Goal: Task Accomplishment & Management: Complete application form

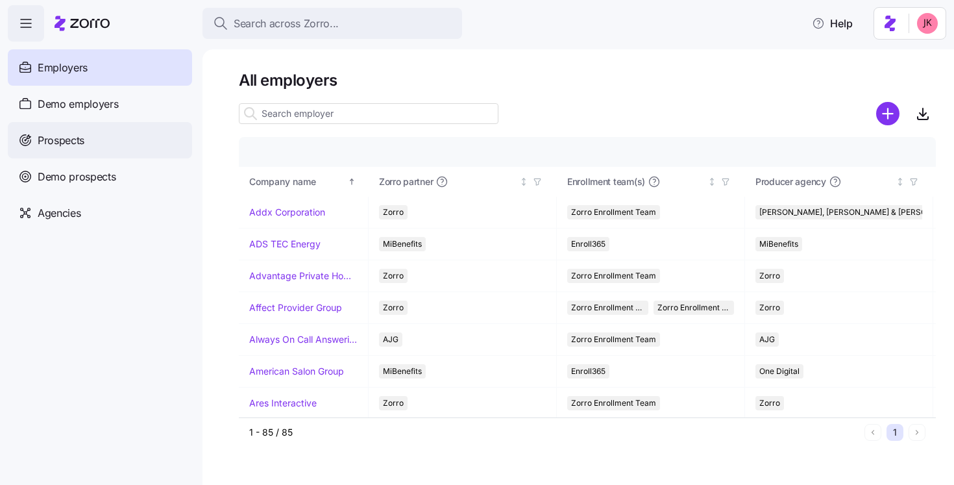
click at [104, 137] on div "Prospects" at bounding box center [100, 140] width 184 height 36
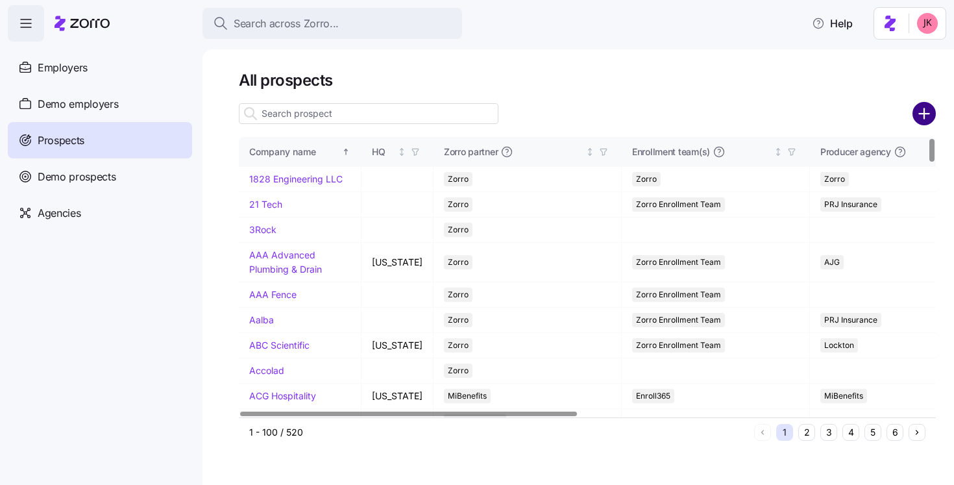
click at [920, 110] on circle "add icon" at bounding box center [924, 113] width 21 height 21
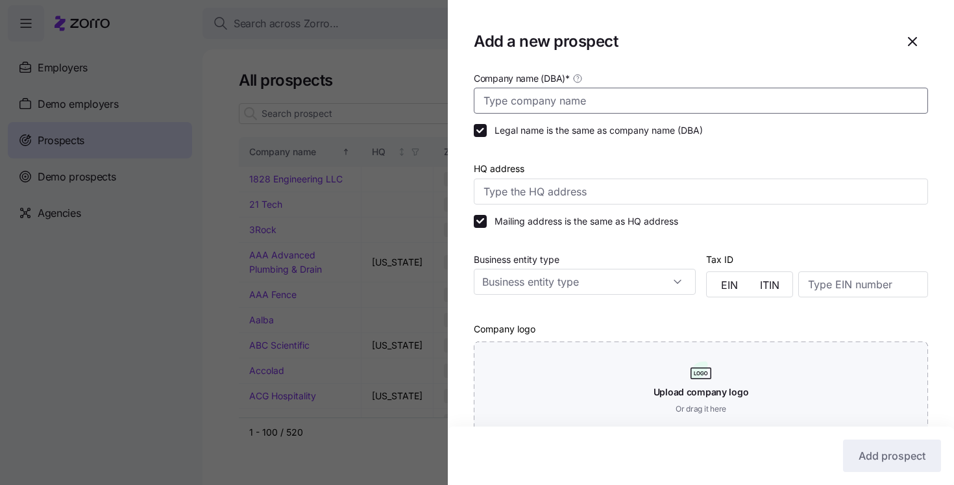
click at [494, 91] on input "Company name (DBA) *" at bounding box center [701, 101] width 454 height 26
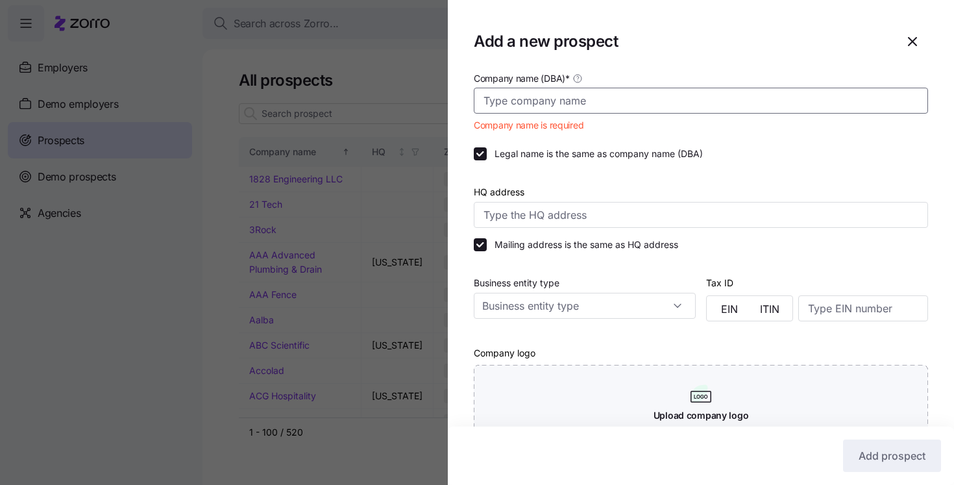
click at [620, 99] on input "Company name (DBA) *" at bounding box center [701, 101] width 454 height 26
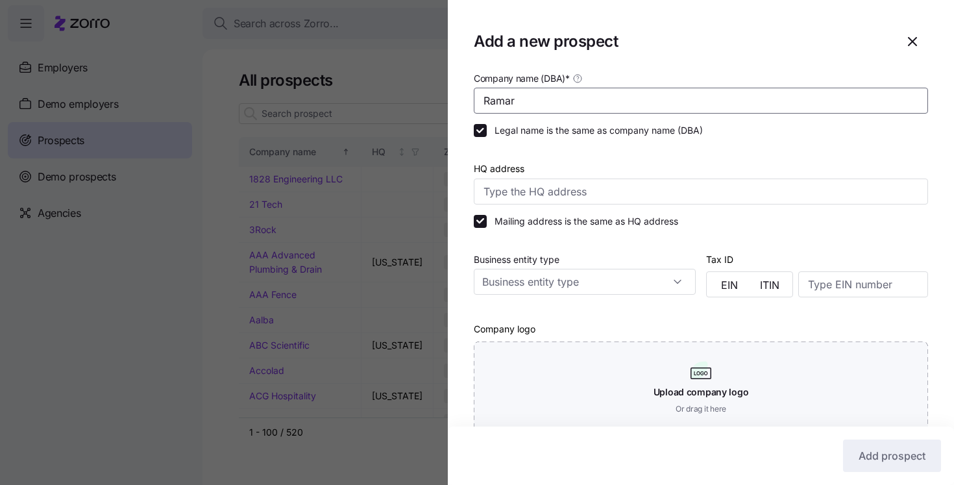
type input "Ramar"
click at [456, 271] on div "Company name (DBA) * Ramar Legal name is the same as company name (DBA) HQ addr…" at bounding box center [701, 398] width 506 height 657
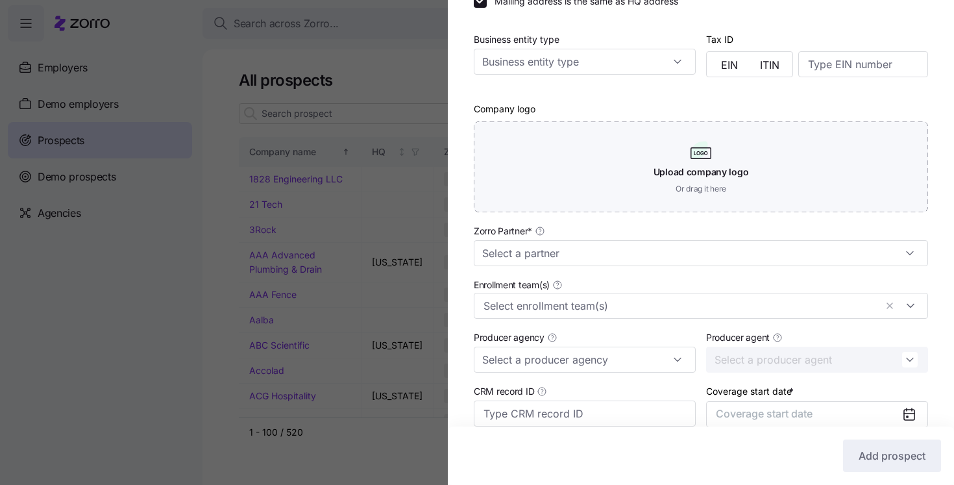
scroll to position [295, 0]
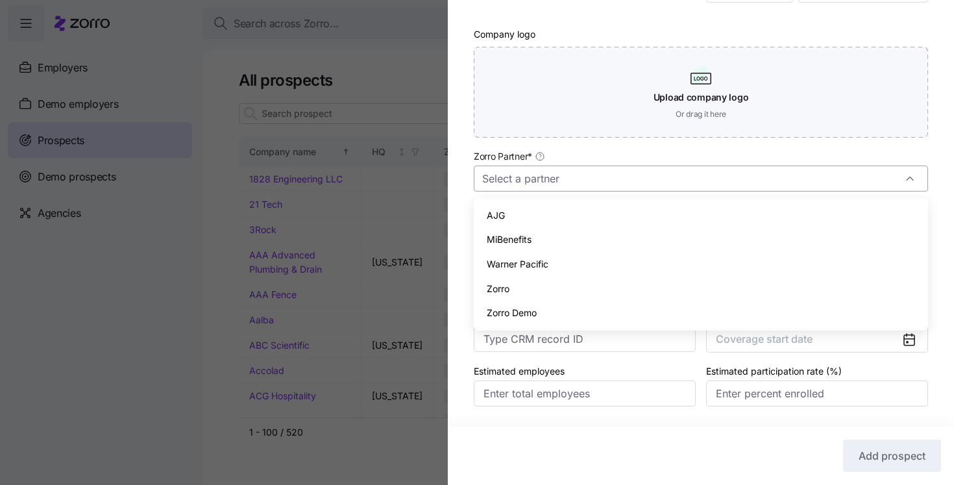
click at [533, 182] on input "Zorro Partner *" at bounding box center [701, 178] width 454 height 26
click at [503, 291] on span "Zorro" at bounding box center [498, 289] width 23 height 14
type input "Zorro"
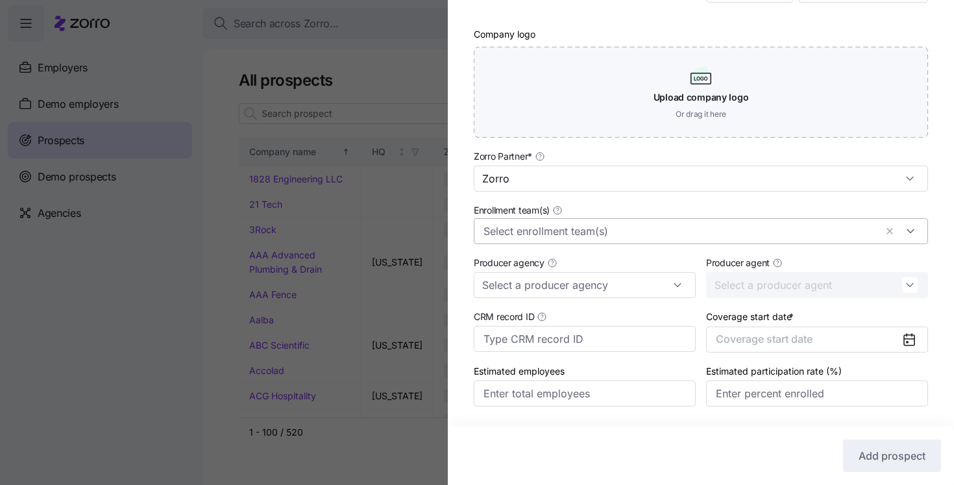
click at [510, 242] on div at bounding box center [701, 231] width 454 height 26
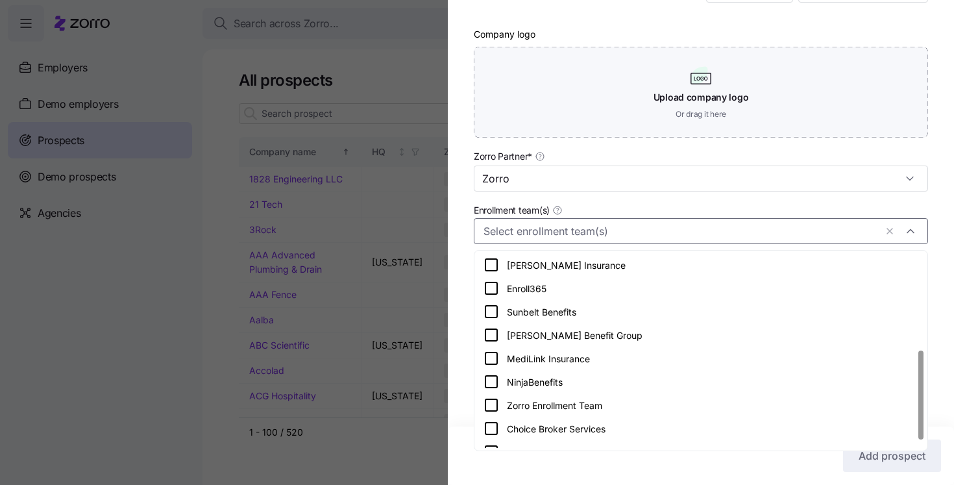
scroll to position [226, 0]
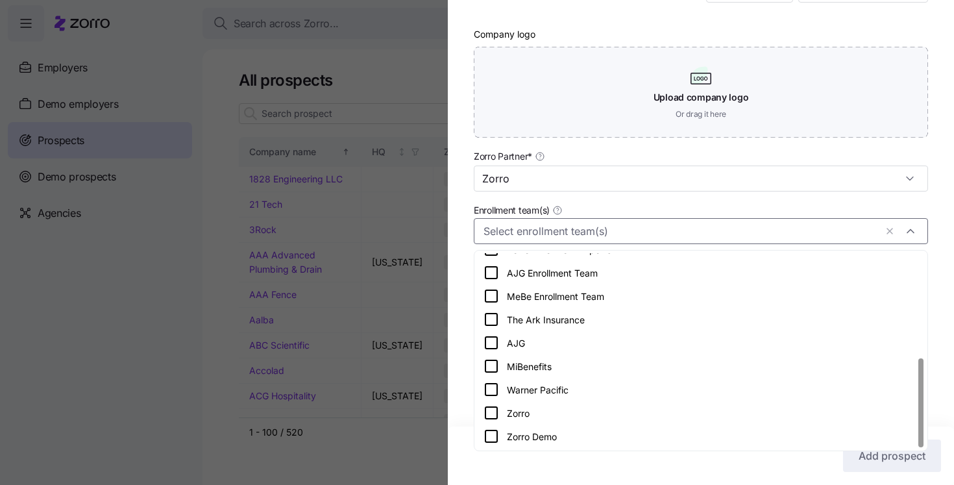
click at [487, 414] on icon at bounding box center [491, 413] width 16 height 16
click at [458, 323] on div "Company name (DBA) * Ramar Legal name is the same as company name (DBA) HQ addr…" at bounding box center [701, 103] width 506 height 657
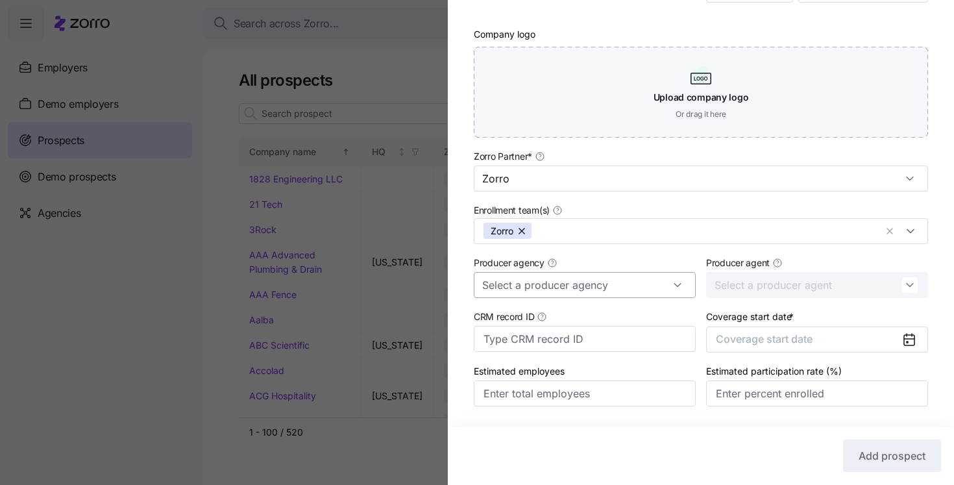
click at [505, 280] on input "Producer agency" at bounding box center [585, 285] width 222 height 26
type input "Sound Insurance Brokerage"
drag, startPoint x: 626, startPoint y: 284, endPoint x: 463, endPoint y: 266, distance: 164.5
click at [463, 266] on div "Company name (DBA) * Ramar Legal name is the same as company name (DBA) HQ addr…" at bounding box center [701, 103] width 506 height 657
click at [463, 299] on div "Company name (DBA) * Ramar Legal name is the same as company name (DBA) HQ addr…" at bounding box center [701, 103] width 506 height 657
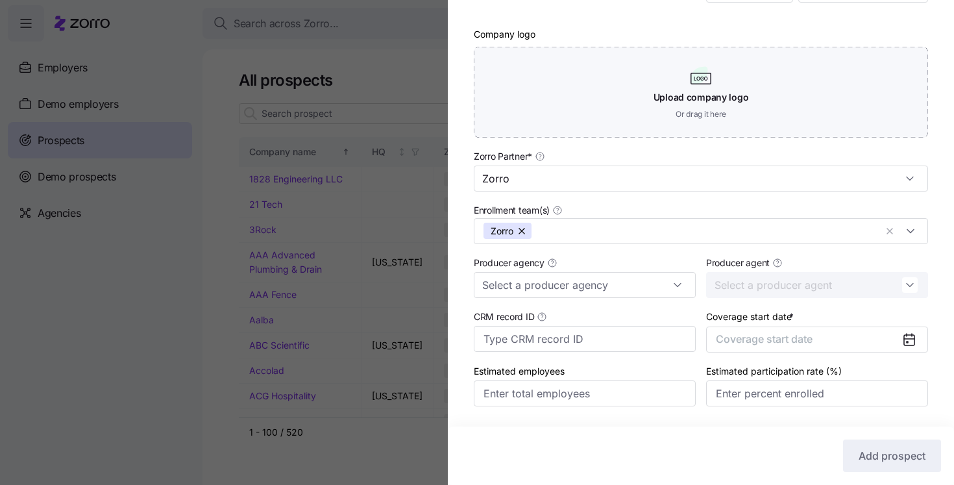
click at [907, 343] on icon at bounding box center [907, 341] width 1 height 1
click at [834, 339] on button "Coverage start date" at bounding box center [817, 339] width 222 height 26
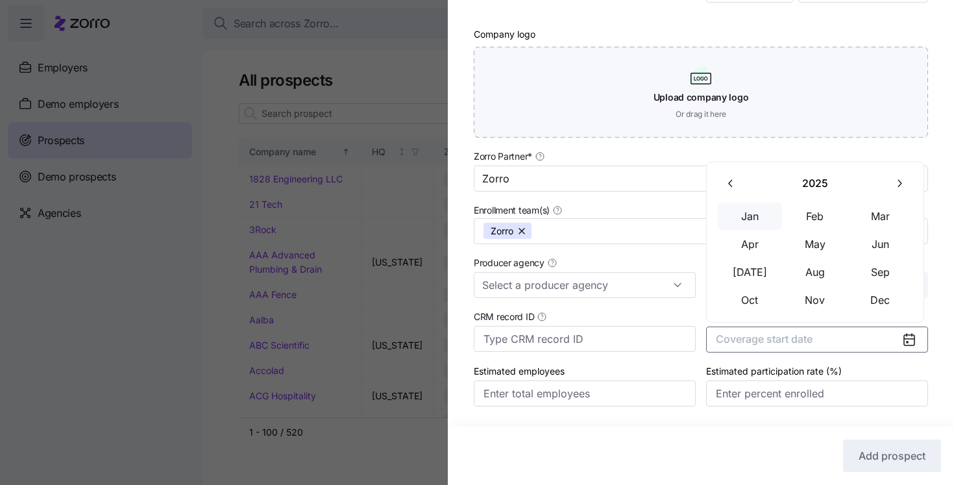
click at [750, 217] on button "Jan" at bounding box center [750, 215] width 65 height 27
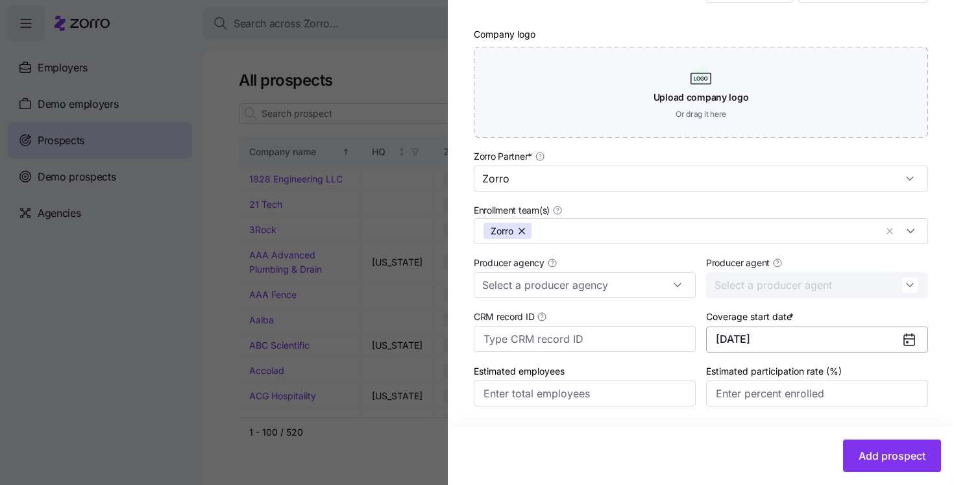
click at [800, 341] on button "01/01/2025" at bounding box center [817, 339] width 222 height 26
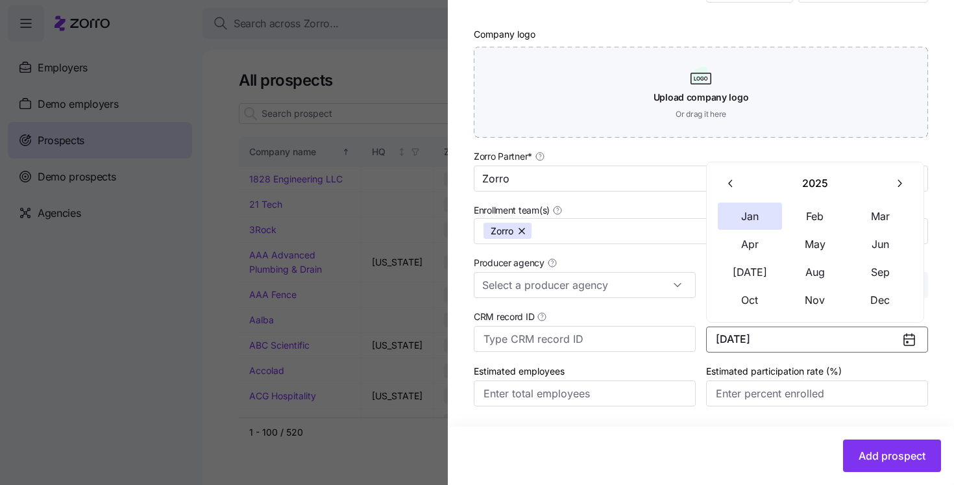
click at [895, 186] on icon "button" at bounding box center [899, 183] width 12 height 12
click at [751, 213] on button "Jan" at bounding box center [750, 215] width 65 height 27
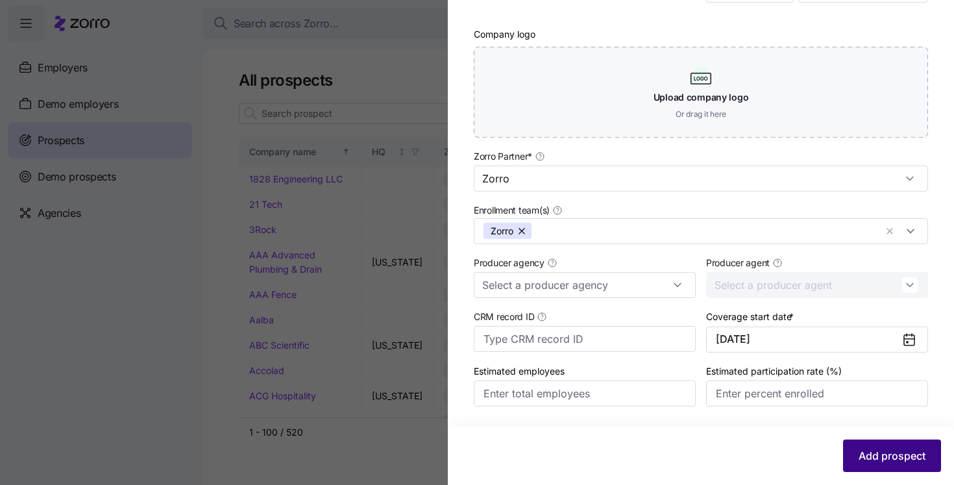
click at [910, 458] on span "Add prospect" at bounding box center [892, 456] width 67 height 16
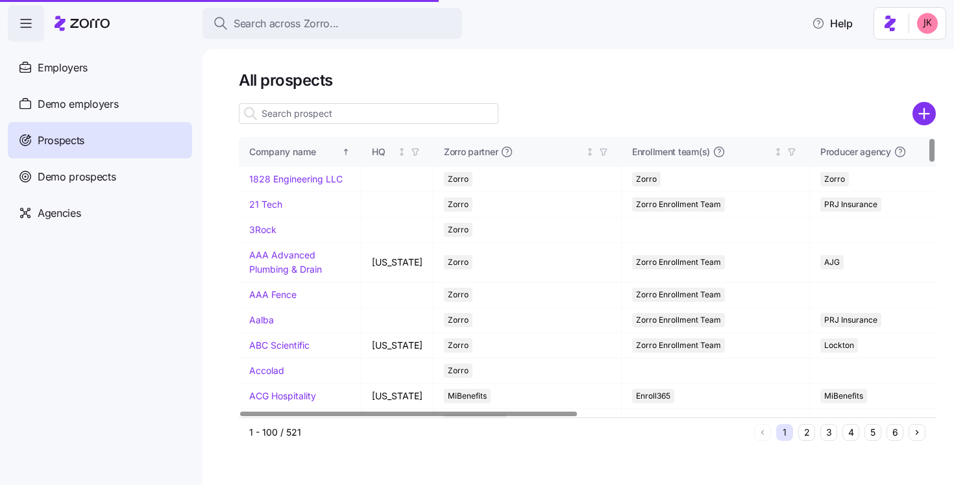
click at [333, 114] on input at bounding box center [369, 113] width 260 height 21
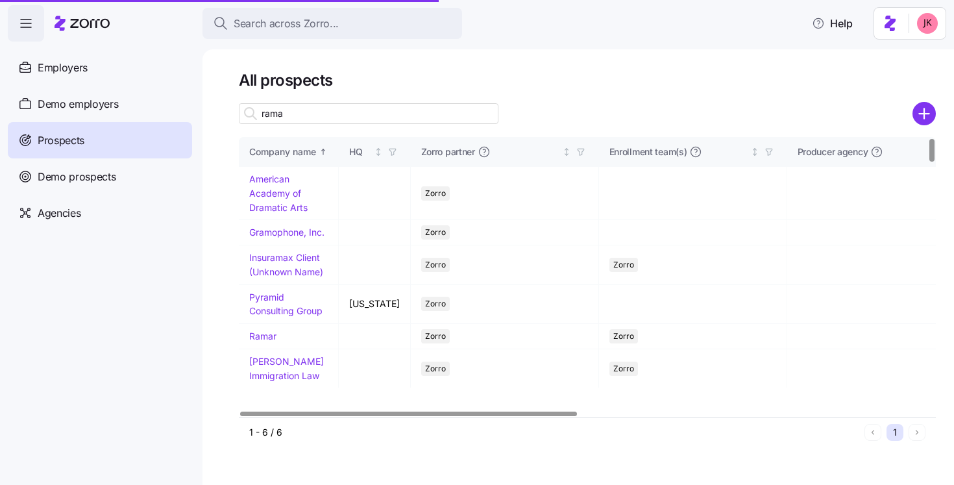
click at [333, 114] on input "rama" at bounding box center [369, 113] width 260 height 21
click at [330, 114] on input "rama" at bounding box center [369, 113] width 260 height 21
click at [310, 108] on input "rama" at bounding box center [369, 113] width 260 height 21
click at [305, 114] on input "rama" at bounding box center [369, 113] width 260 height 21
click at [293, 128] on div at bounding box center [587, 132] width 697 height 10
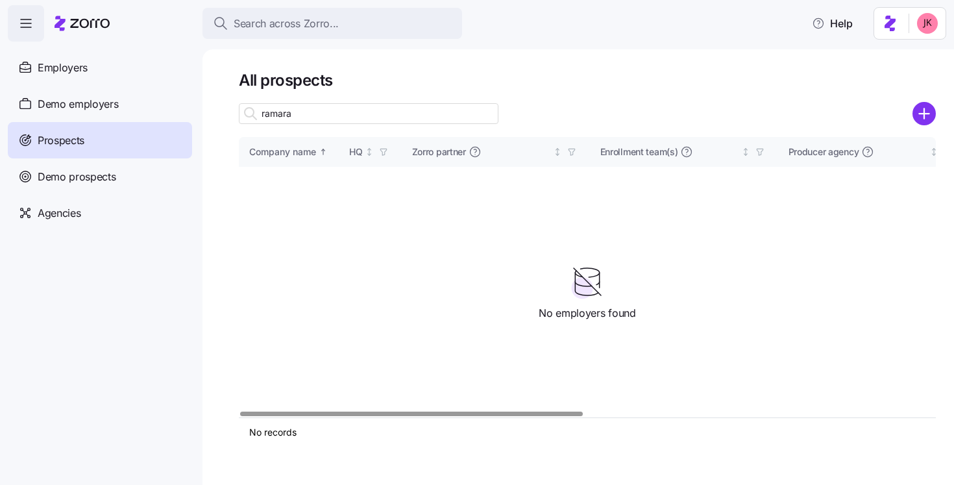
click at [307, 116] on input "ramara" at bounding box center [369, 113] width 260 height 21
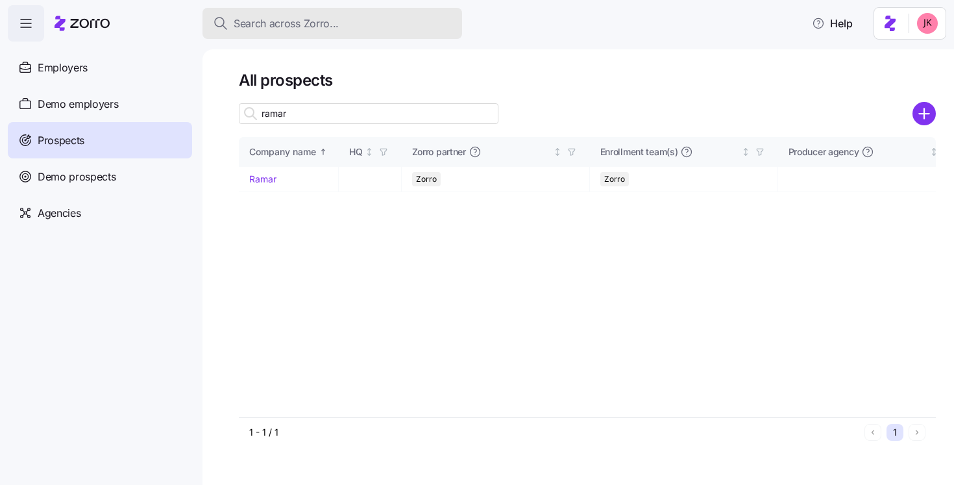
type input "ramar"
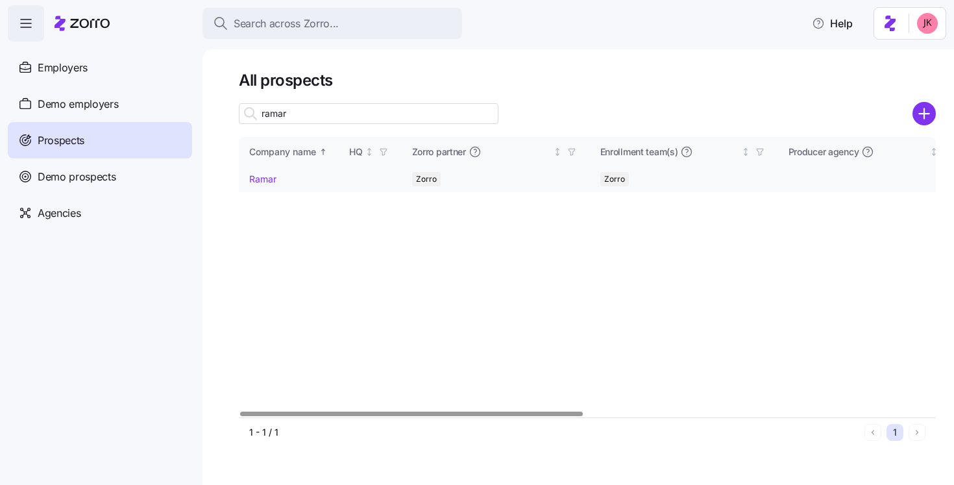
click at [260, 184] on link "Ramar" at bounding box center [262, 178] width 27 height 11
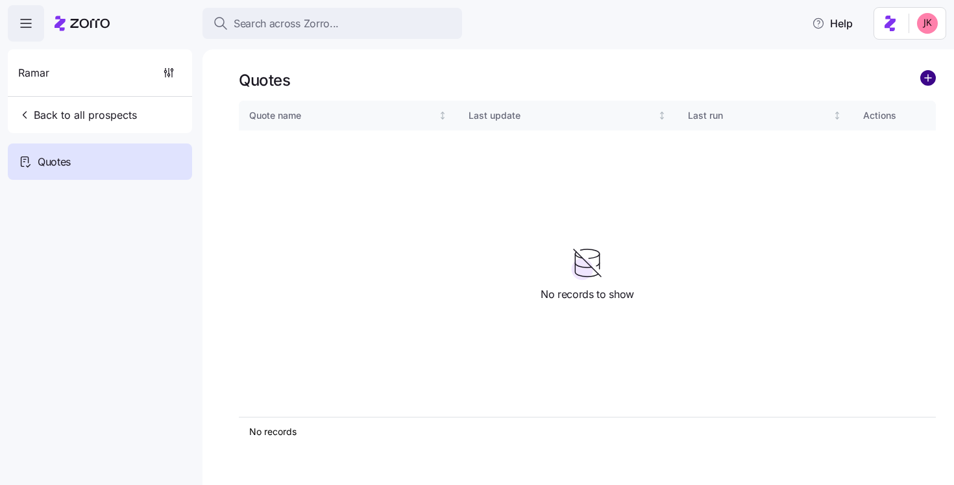
click at [931, 79] on circle "add icon" at bounding box center [928, 78] width 14 height 14
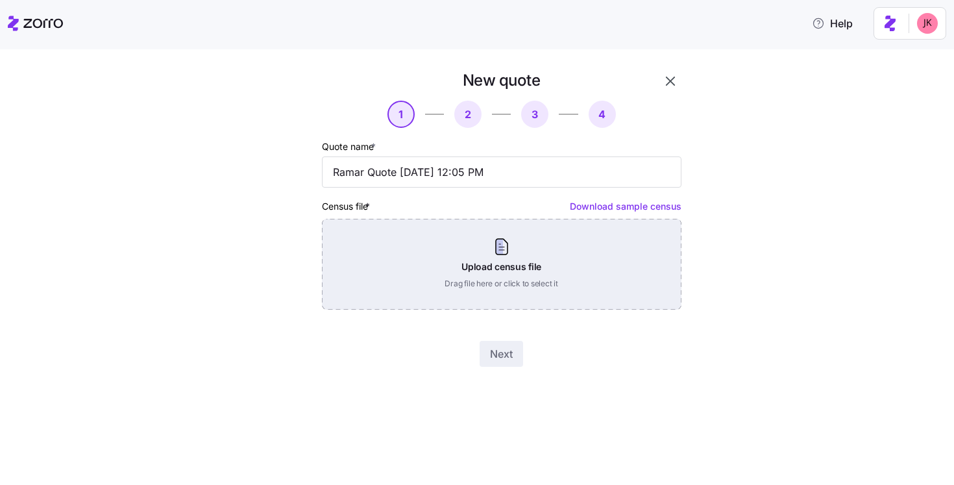
click at [493, 240] on div "Upload census file Drag file here or click to select it" at bounding box center [502, 264] width 360 height 91
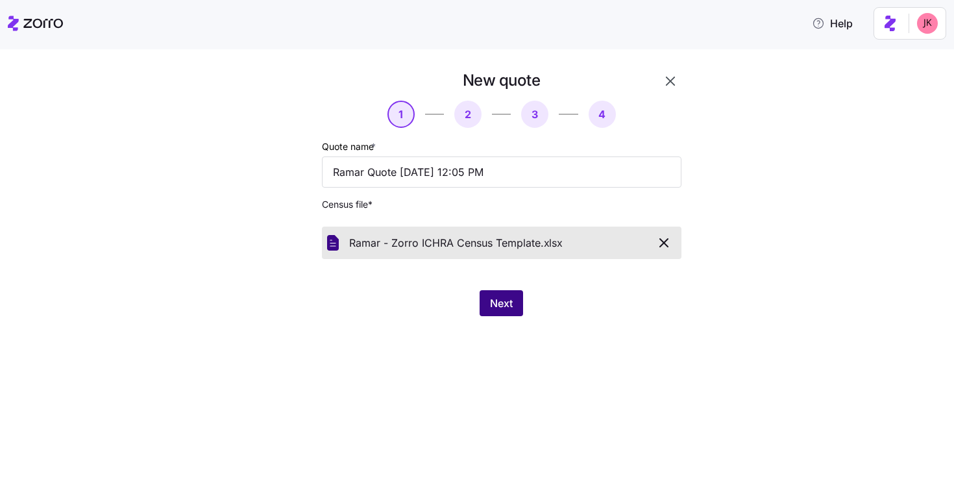
click at [506, 299] on span "Next" at bounding box center [501, 303] width 23 height 16
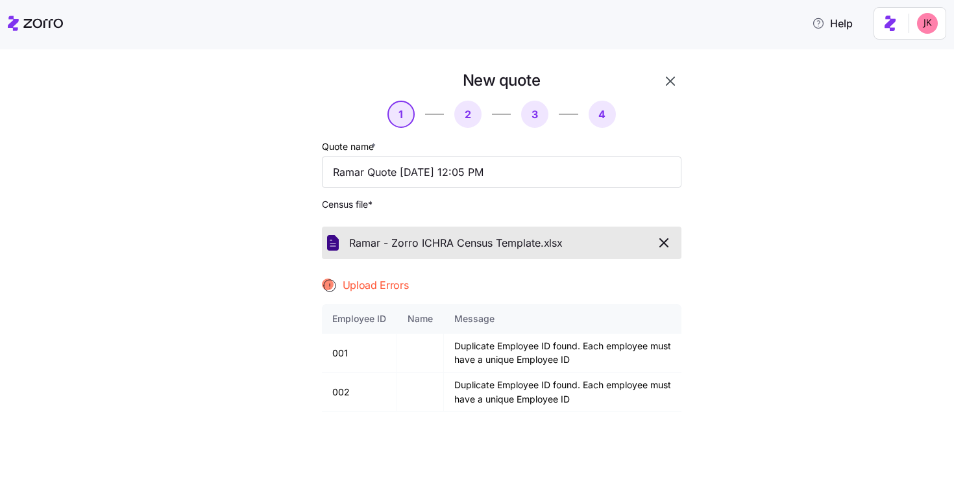
click at [672, 242] on span "button" at bounding box center [664, 243] width 23 height 16
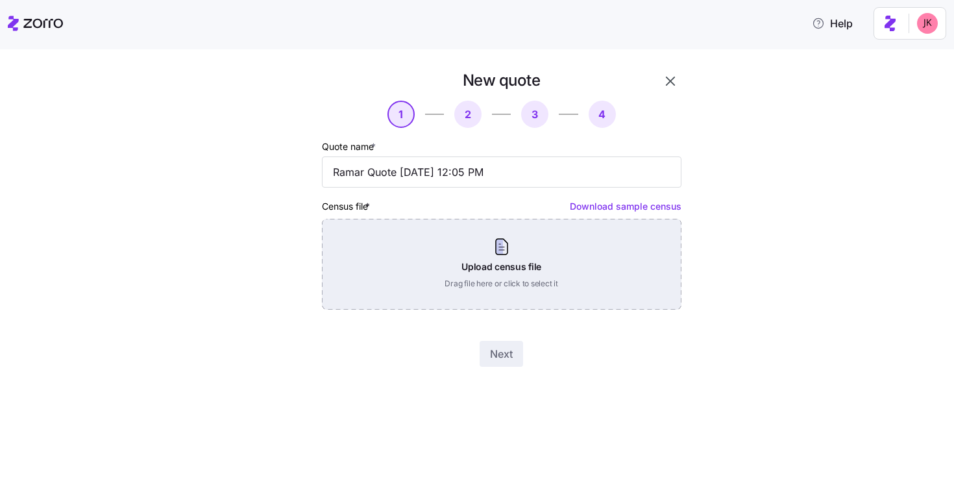
click at [482, 261] on div "Upload census file Drag file here or click to select it" at bounding box center [502, 264] width 360 height 91
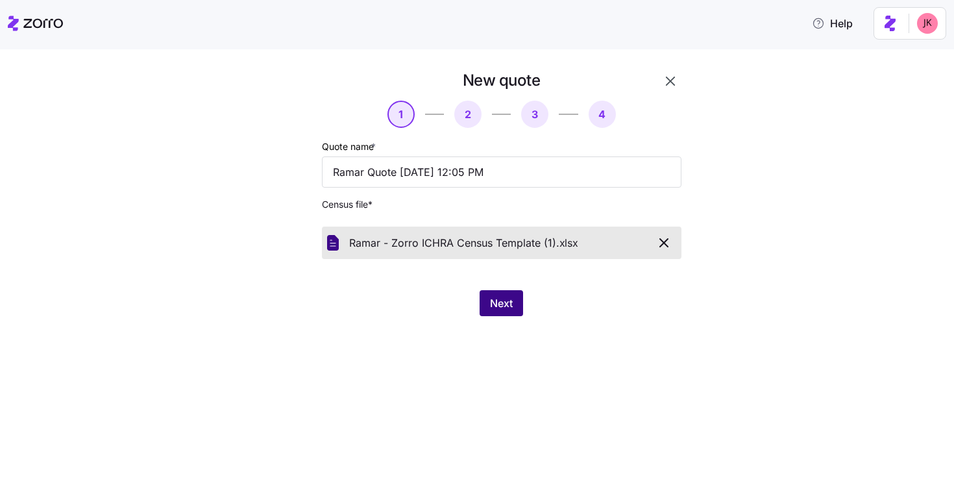
click at [513, 311] on button "Next" at bounding box center [501, 303] width 43 height 26
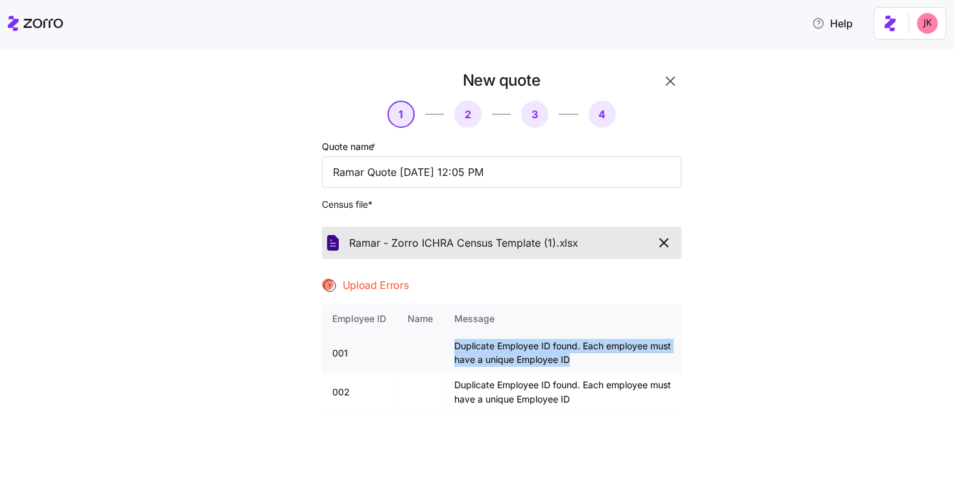
drag, startPoint x: 603, startPoint y: 359, endPoint x: 434, endPoint y: 351, distance: 168.9
click at [434, 351] on tr "001 Duplicate Employee ID found. Each employee must have a unique Employee ID" at bounding box center [502, 353] width 360 height 39
copy tr "Duplicate Employee ID found. Each employee must have a unique Employee ID"
click at [661, 238] on icon "button" at bounding box center [664, 243] width 16 height 16
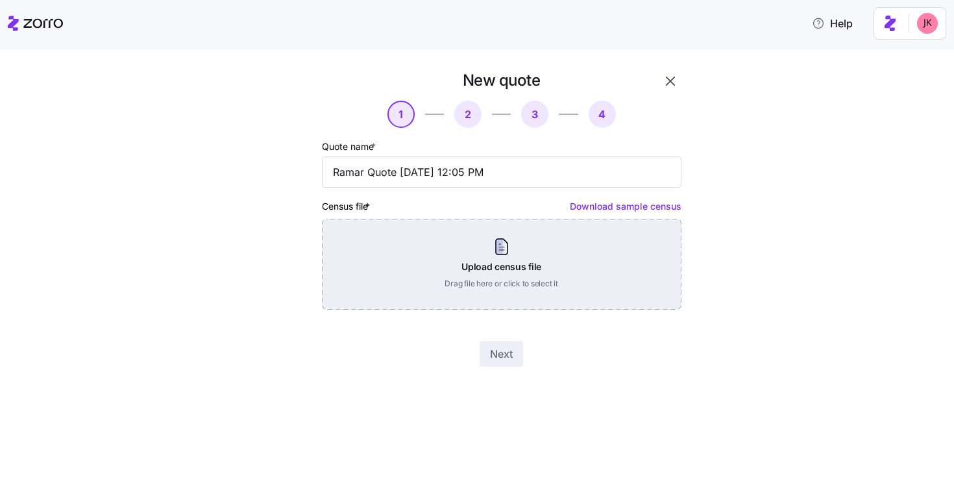
click at [519, 247] on div "Upload census file Drag file here or click to select it" at bounding box center [502, 264] width 360 height 91
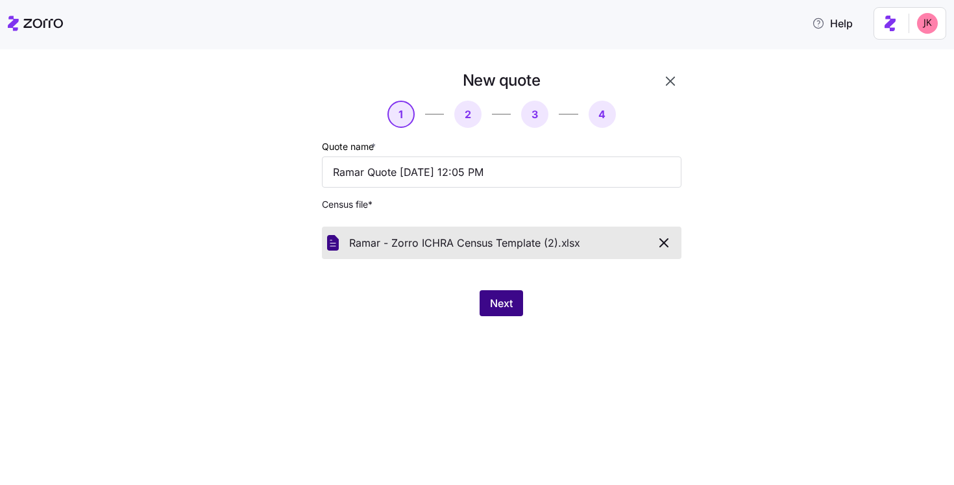
click at [489, 299] on button "Next" at bounding box center [501, 303] width 43 height 26
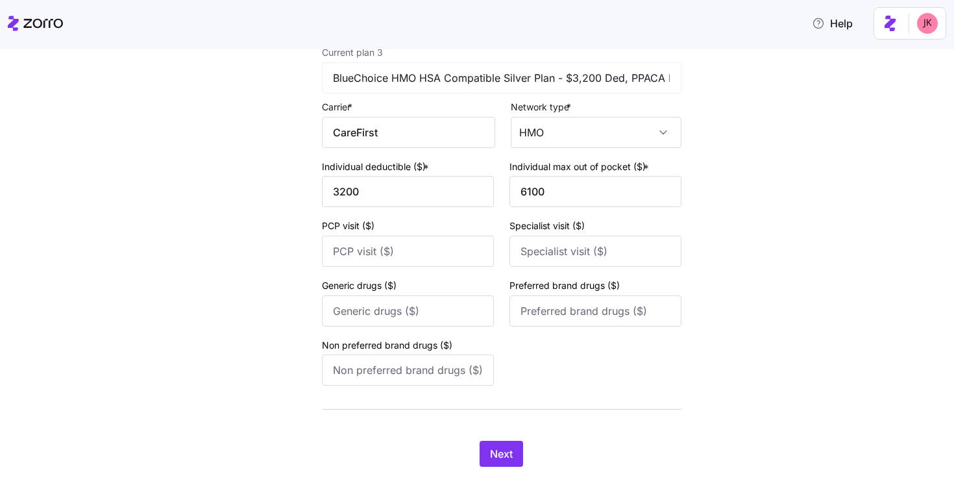
scroll to position [907, 0]
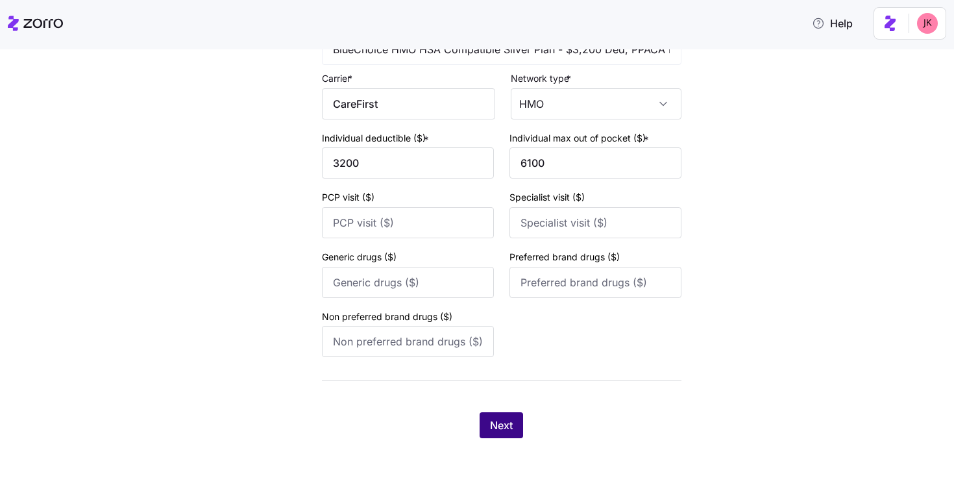
click at [509, 427] on span "Next" at bounding box center [501, 425] width 23 height 16
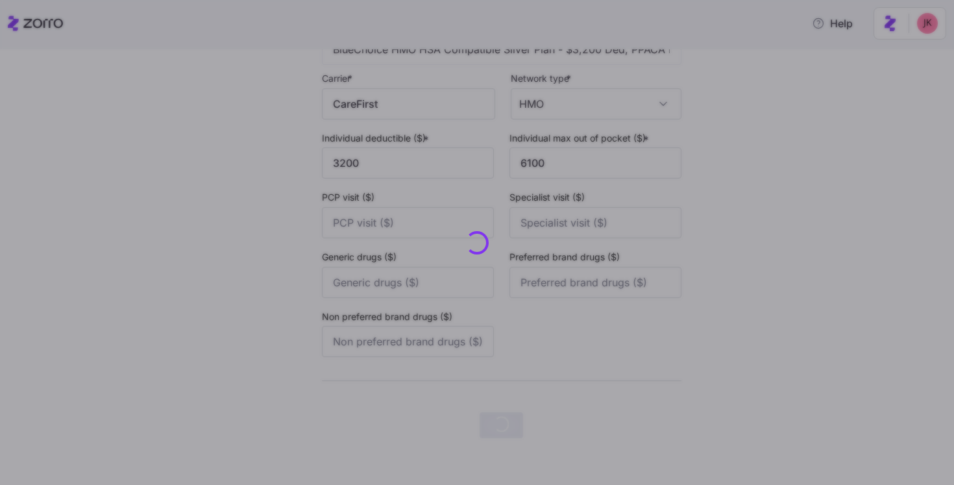
scroll to position [0, 0]
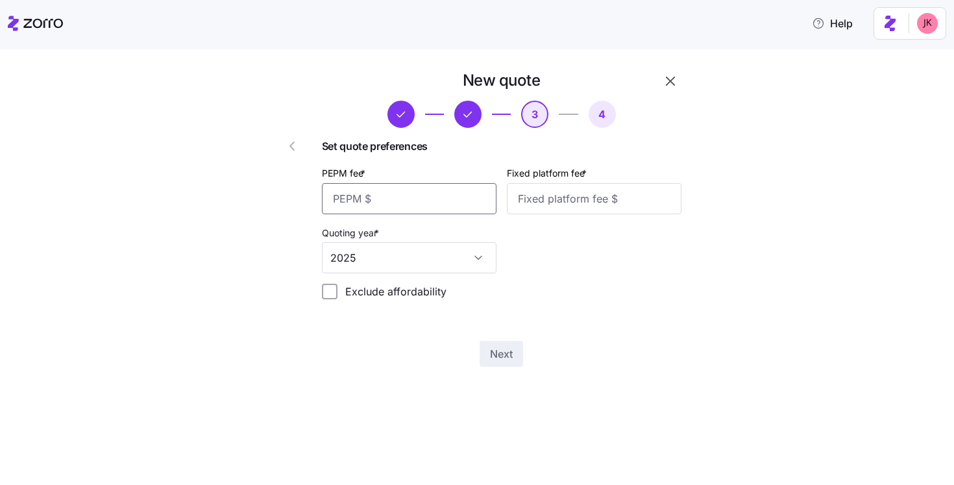
click at [422, 204] on input "PEPM fee *" at bounding box center [409, 198] width 175 height 31
type input "50"
type input "100"
click at [422, 256] on input "2025" at bounding box center [409, 257] width 175 height 31
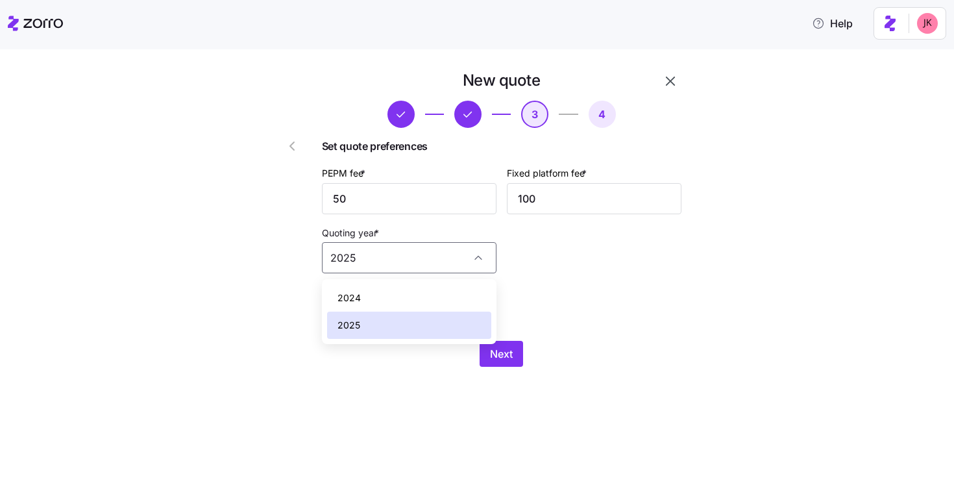
click at [226, 243] on div "New quote 3 4 Set quote preferences PEPM fee * 50 Fixed platform fee * 100 Quot…" at bounding box center [485, 226] width 899 height 312
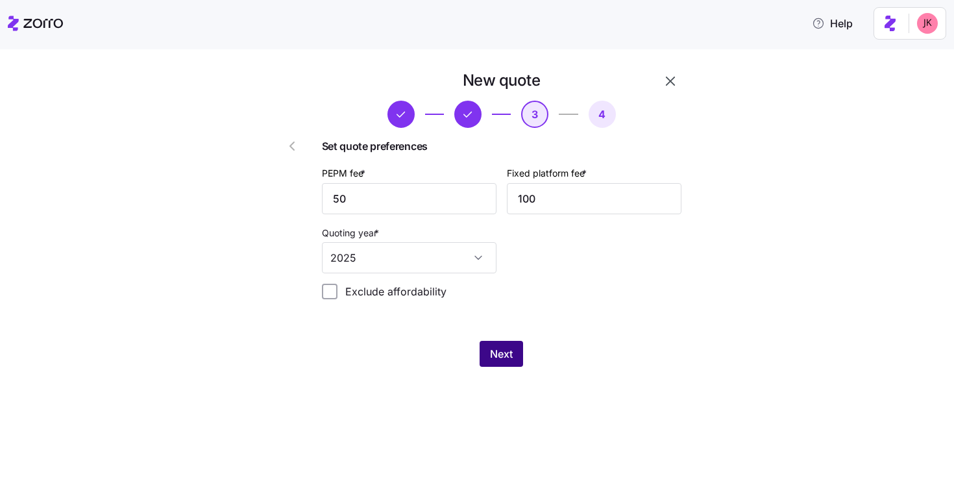
click at [504, 355] on span "Next" at bounding box center [501, 354] width 23 height 16
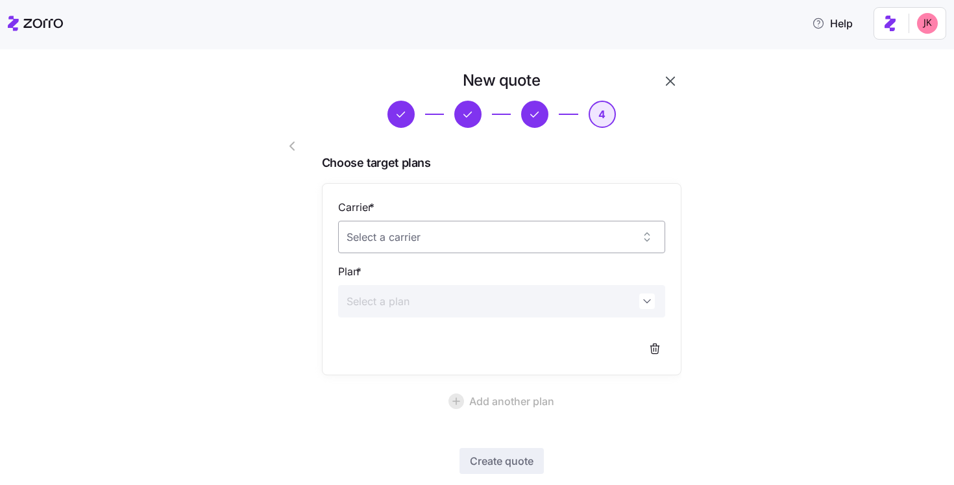
click at [440, 238] on input "Carrier *" at bounding box center [501, 237] width 327 height 32
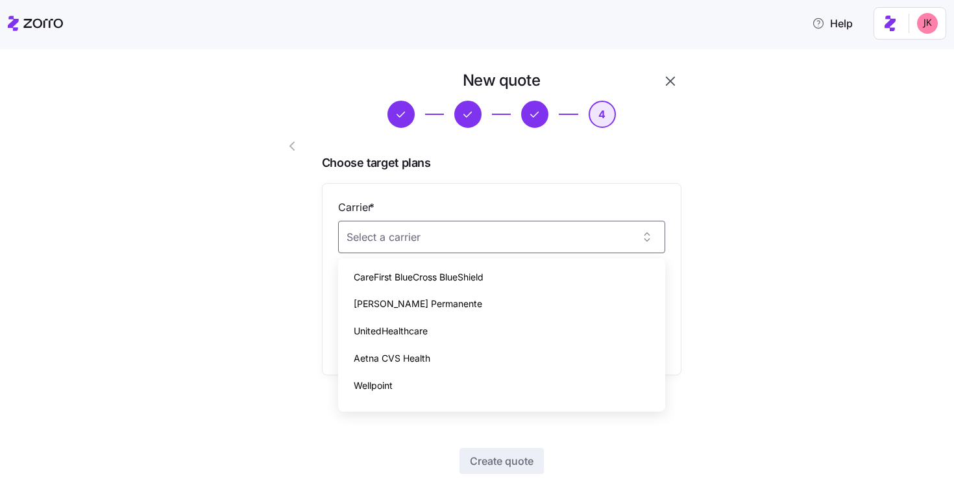
click at [250, 238] on div at bounding box center [280, 291] width 74 height 453
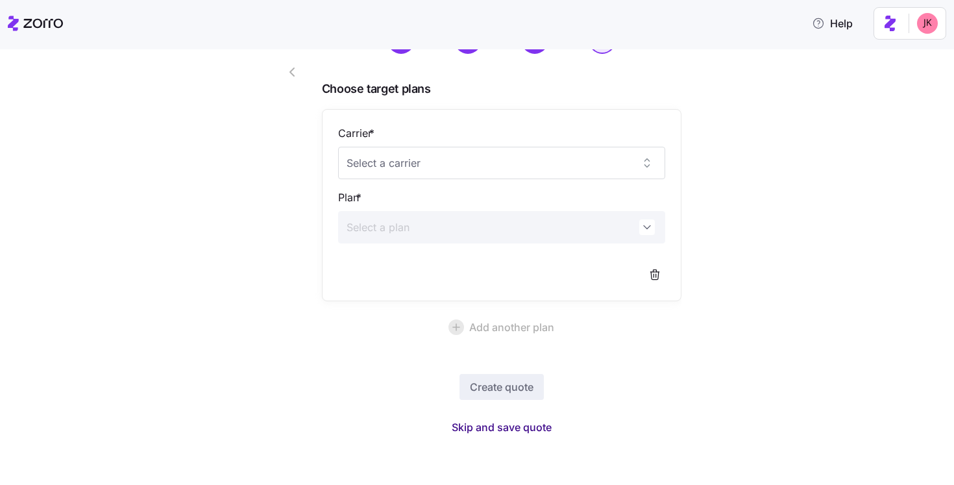
click at [485, 428] on span "Skip and save quote" at bounding box center [502, 427] width 100 height 16
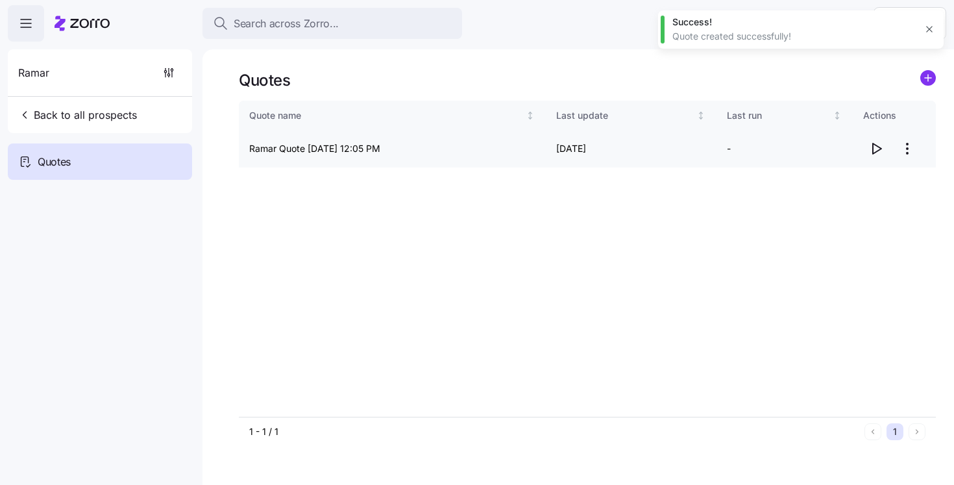
click at [871, 153] on icon "button" at bounding box center [876, 149] width 16 height 16
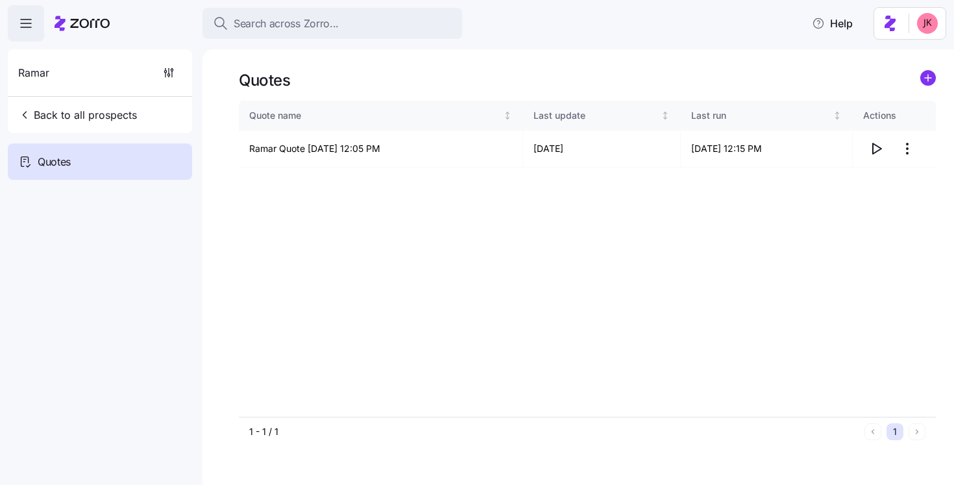
click at [913, 81] on div "Quotes" at bounding box center [587, 80] width 697 height 20
click at [925, 79] on circle "add icon" at bounding box center [928, 78] width 14 height 14
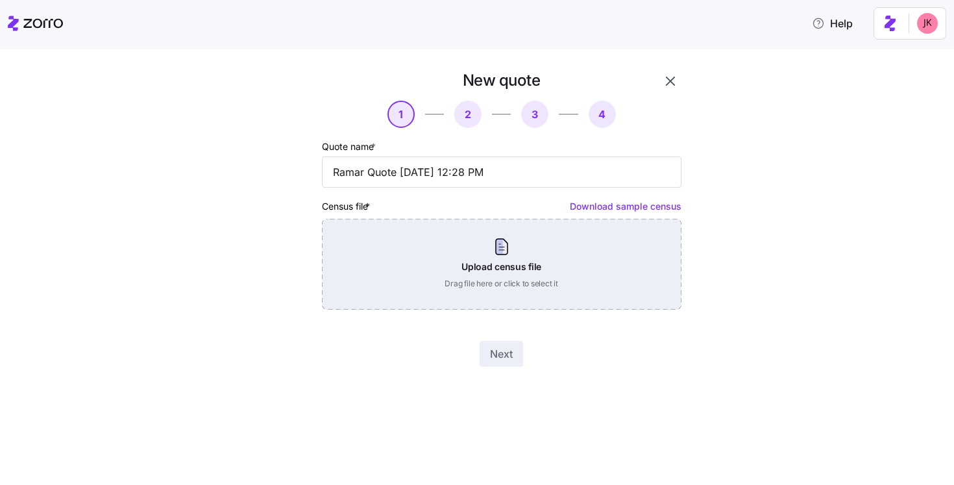
click at [512, 263] on div "Upload census file Drag file here or click to select it" at bounding box center [502, 264] width 360 height 91
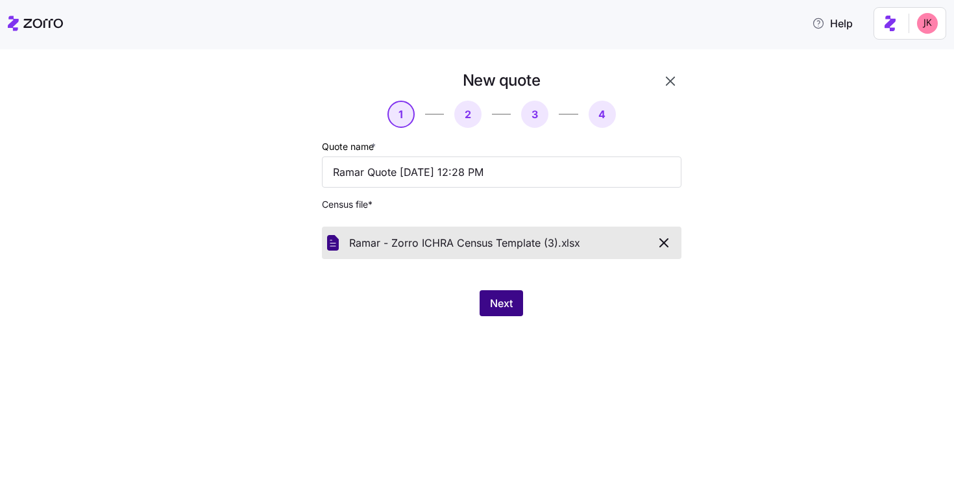
click at [495, 300] on span "Next" at bounding box center [501, 303] width 23 height 16
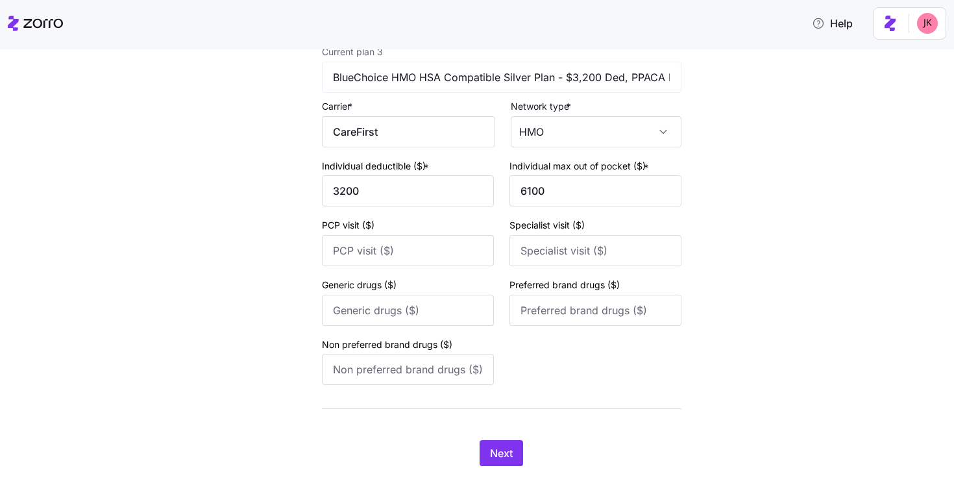
scroll to position [907, 0]
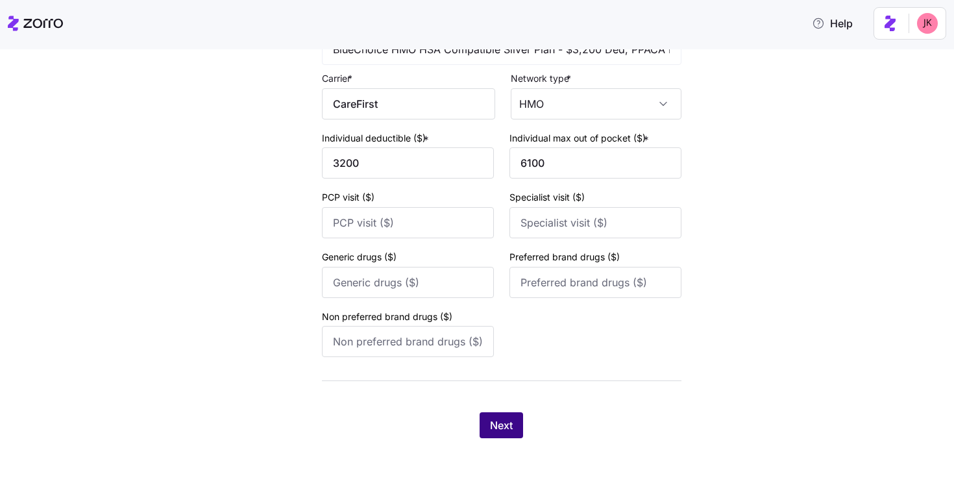
click at [499, 422] on span "Next" at bounding box center [501, 425] width 23 height 16
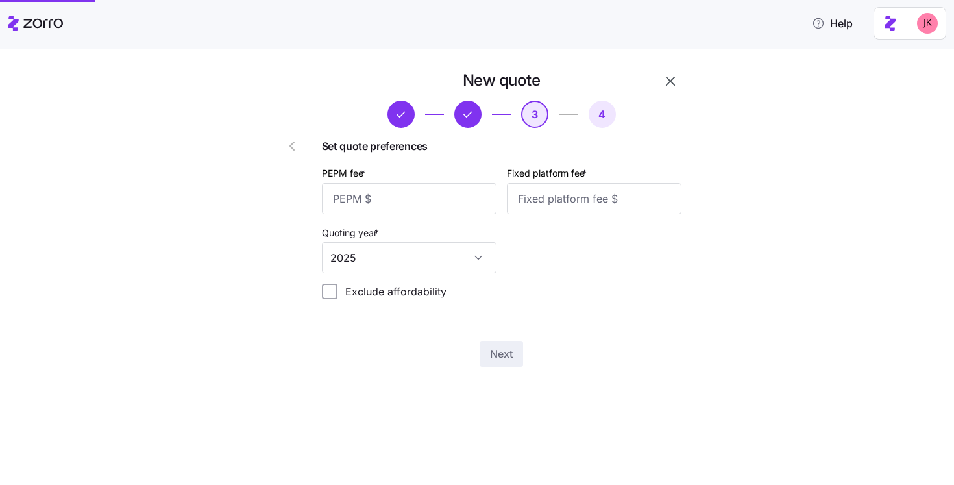
scroll to position [0, 0]
click at [375, 189] on input "PEPM fee *" at bounding box center [409, 198] width 175 height 31
type input "50"
click at [559, 201] on input "Fixed platform fee *" at bounding box center [594, 198] width 175 height 31
type input "100"
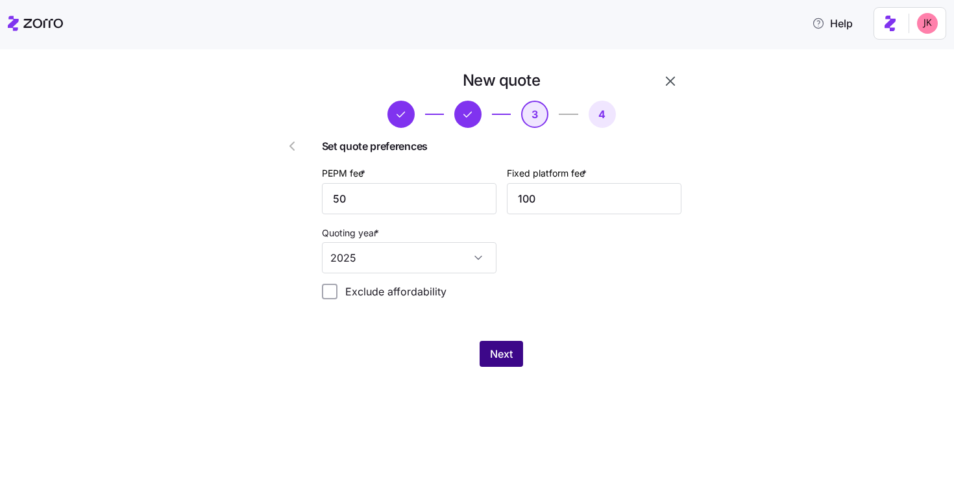
click at [507, 359] on span "Next" at bounding box center [501, 354] width 23 height 16
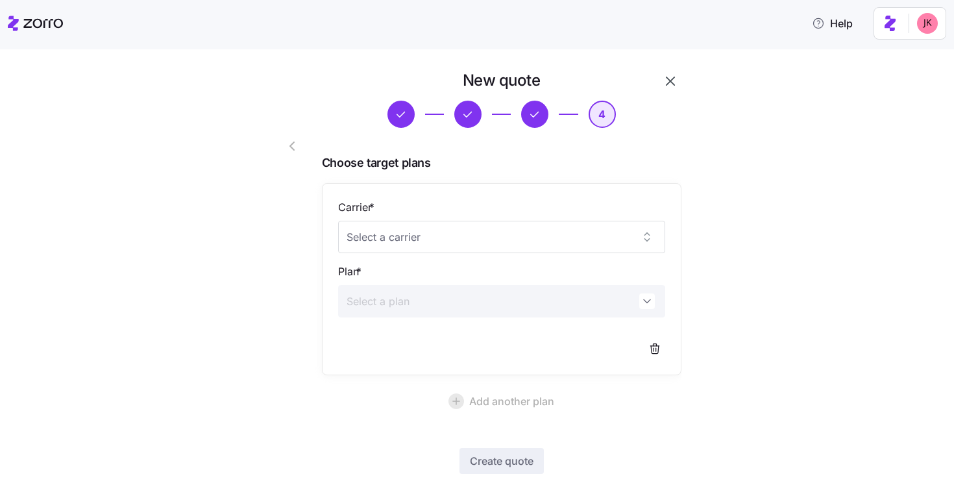
click at [395, 417] on div "New quote 4 Choose target plans Carrier * Plan * Add another plan Create quote …" at bounding box center [502, 291] width 370 height 453
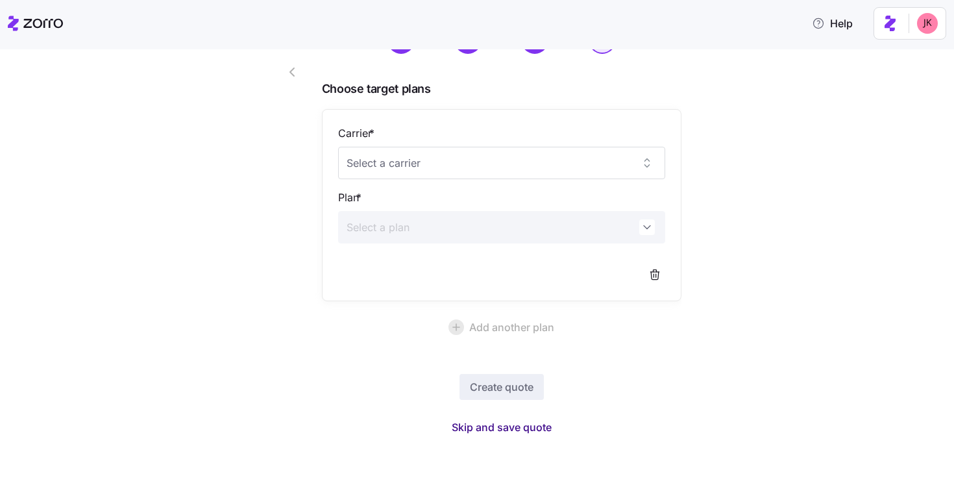
click at [499, 428] on span "Skip and save quote" at bounding box center [502, 427] width 100 height 16
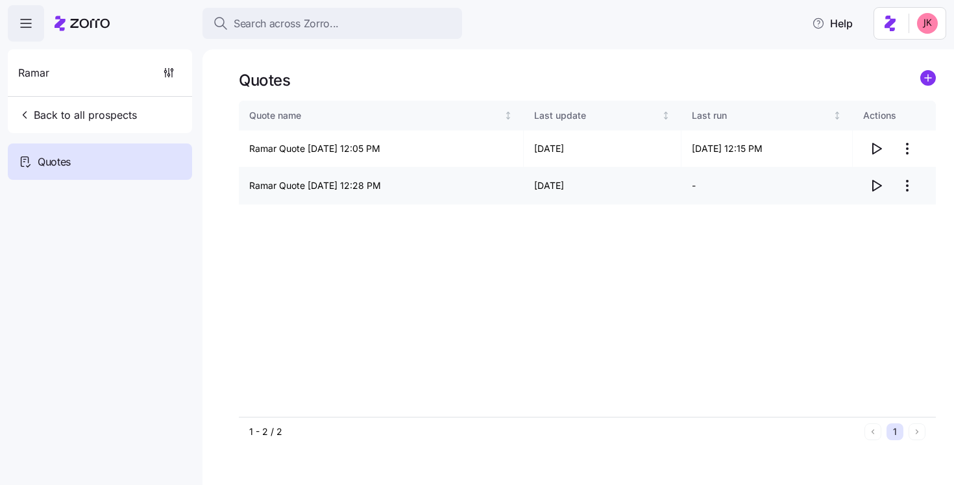
click at [876, 184] on icon "button" at bounding box center [876, 186] width 16 height 16
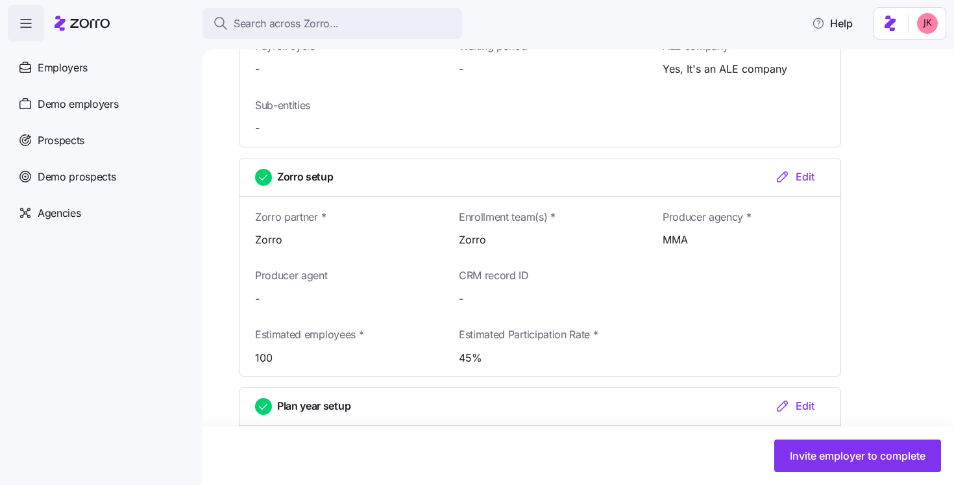
scroll to position [969, 0]
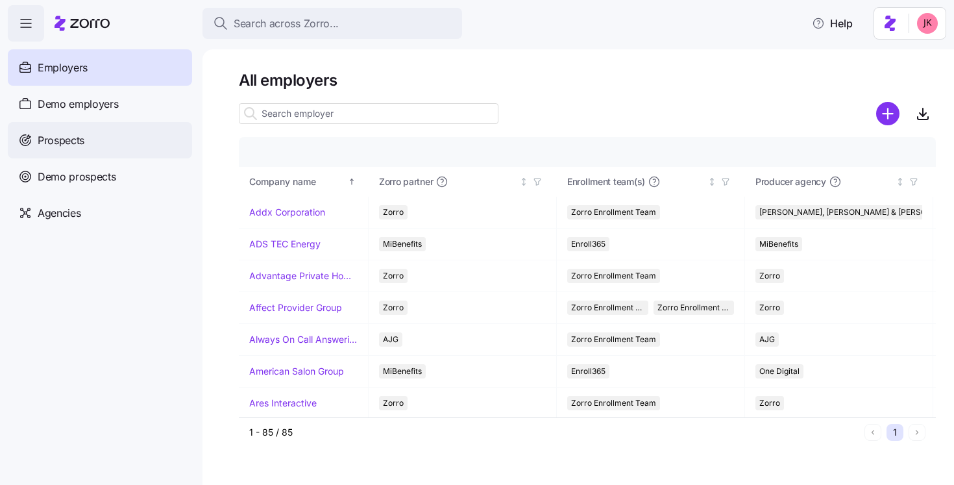
click at [69, 134] on span "Prospects" at bounding box center [61, 140] width 47 height 16
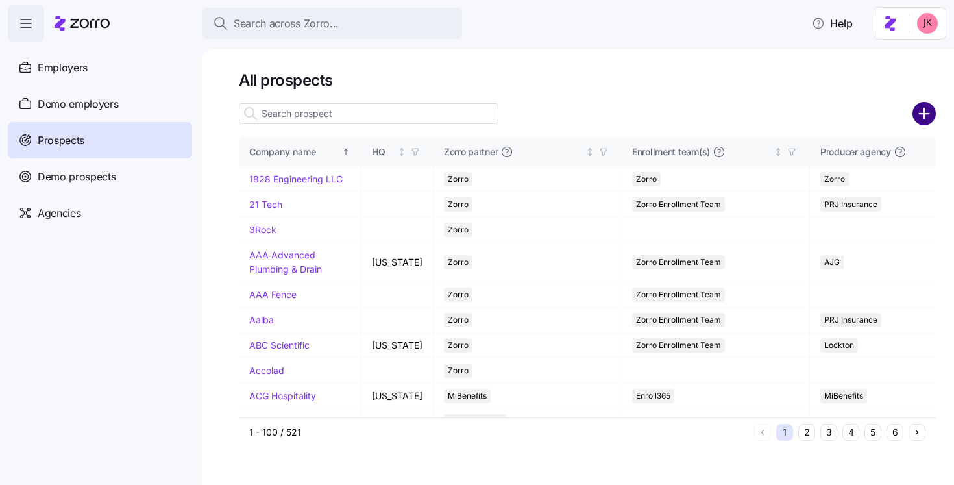
click at [919, 119] on circle "add icon" at bounding box center [924, 113] width 21 height 21
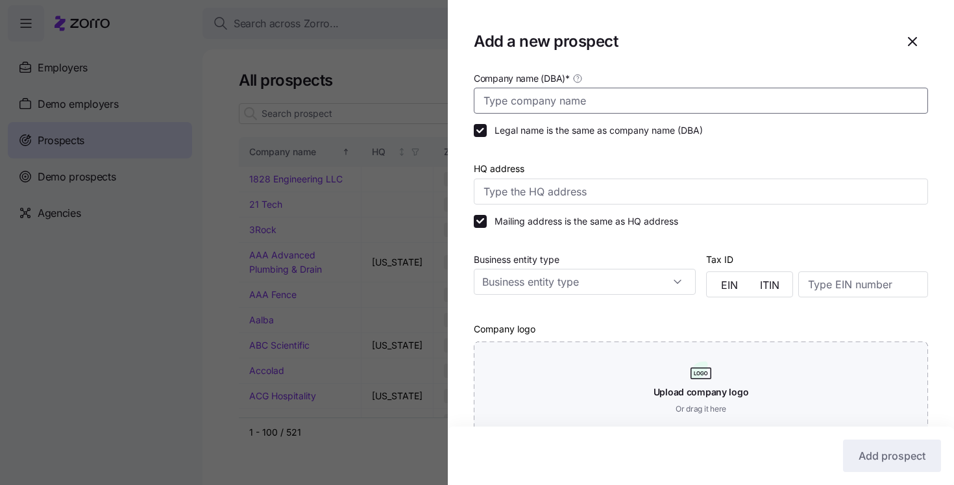
click at [582, 103] on input "Company name (DBA) *" at bounding box center [701, 101] width 454 height 26
drag, startPoint x: 625, startPoint y: 97, endPoint x: 533, endPoint y: 95, distance: 91.5
click at [533, 95] on input "Baltimore Company Ales" at bounding box center [701, 101] width 454 height 26
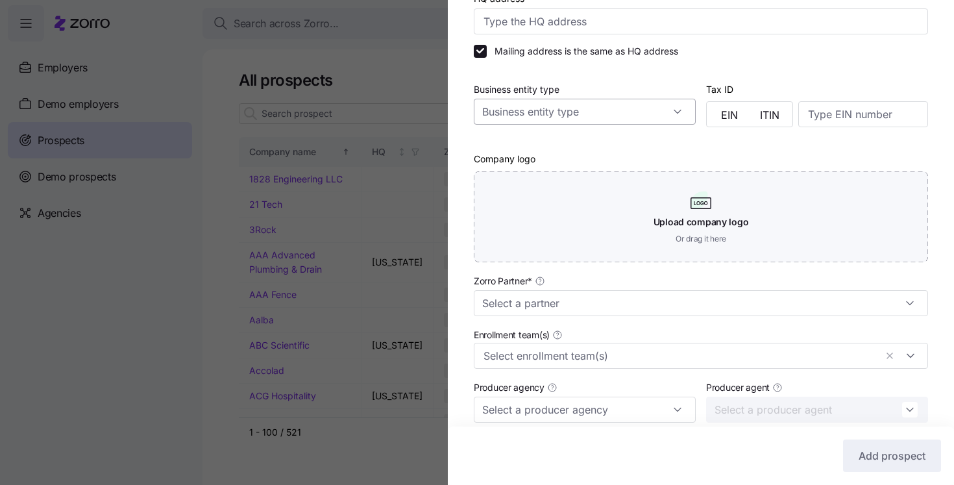
scroll to position [328, 0]
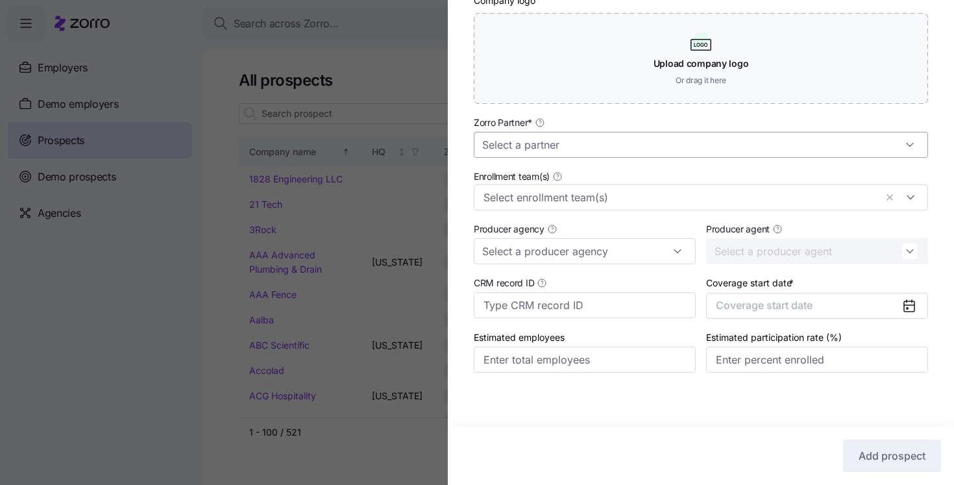
type input "Baltimore Quality Ales"
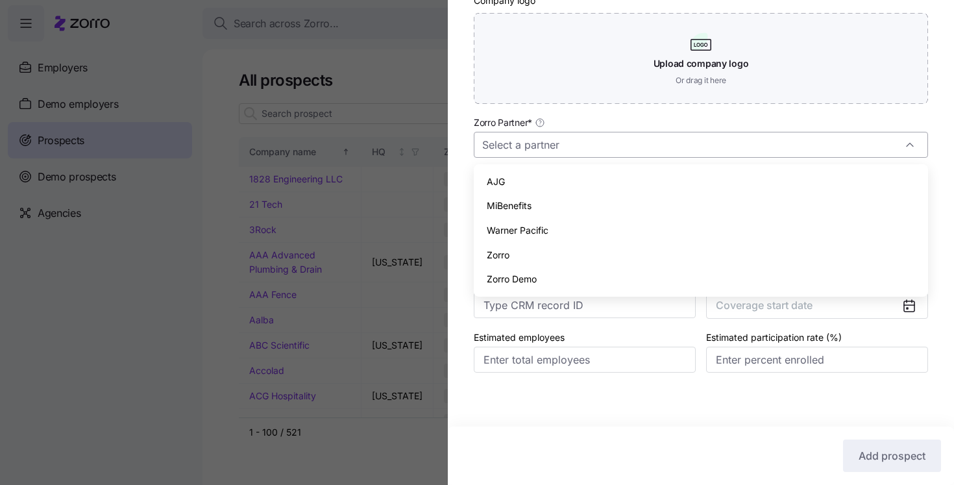
click at [517, 147] on input "Zorro Partner *" at bounding box center [701, 145] width 454 height 26
click at [509, 255] on span "Zorro" at bounding box center [498, 255] width 23 height 14
type input "Zorro"
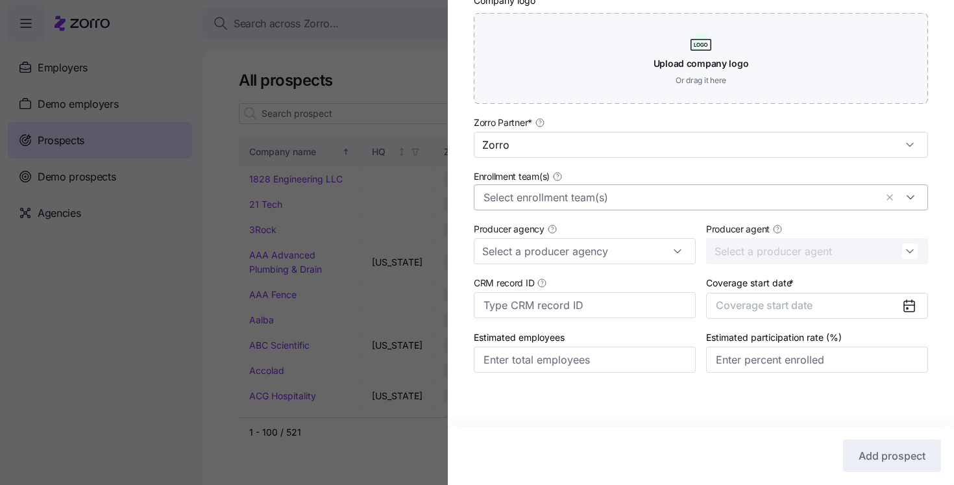
click at [515, 194] on input "Enrollment team(s)" at bounding box center [679, 197] width 392 height 17
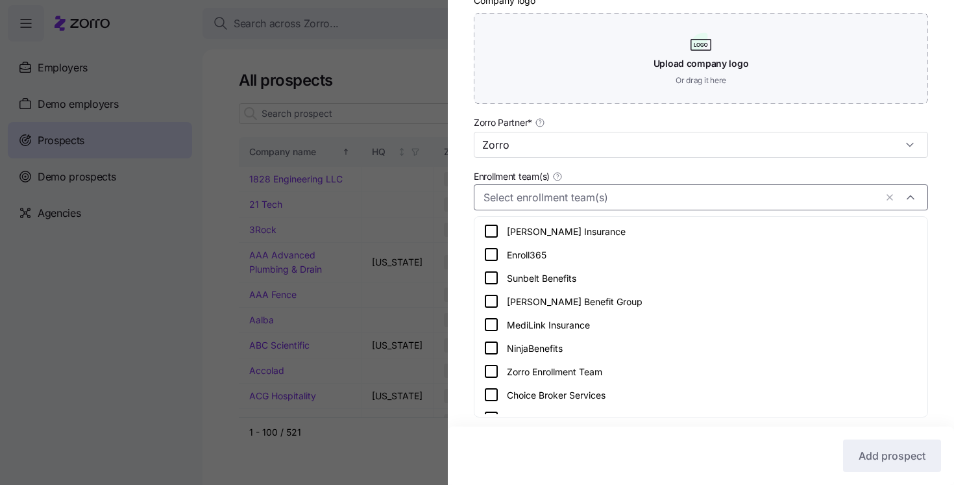
scroll to position [226, 0]
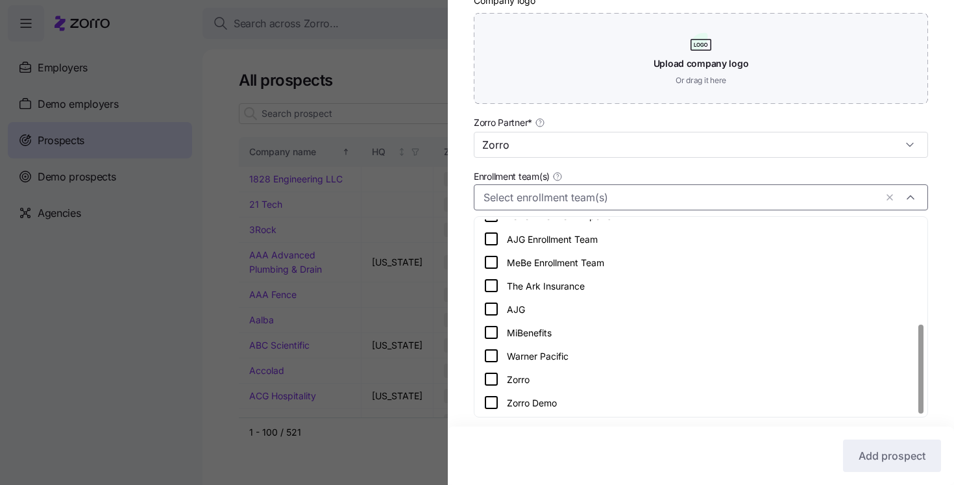
click at [487, 378] on icon at bounding box center [491, 379] width 16 height 16
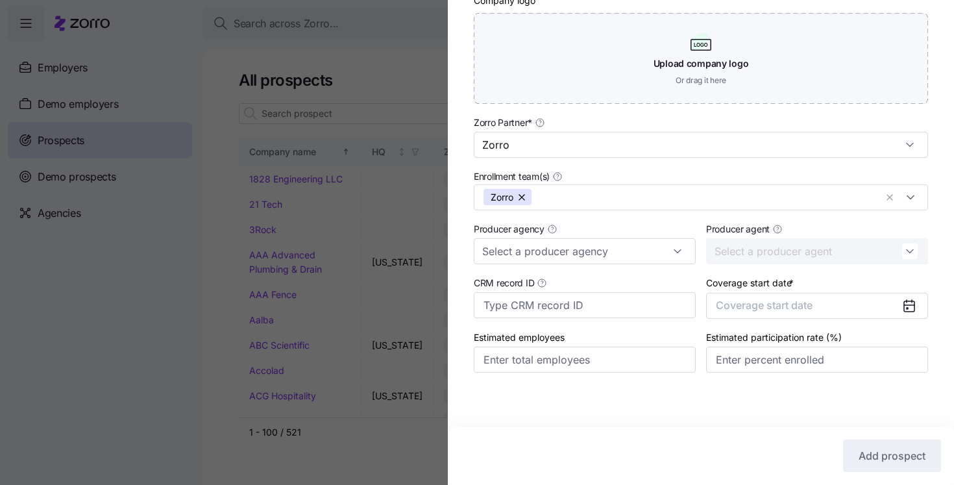
click at [464, 358] on div "Company name (DBA) * Baltimore Quality Ales Legal name is the same as company n…" at bounding box center [701, 70] width 506 height 657
click at [772, 309] on span "Coverage start date" at bounding box center [764, 305] width 97 height 13
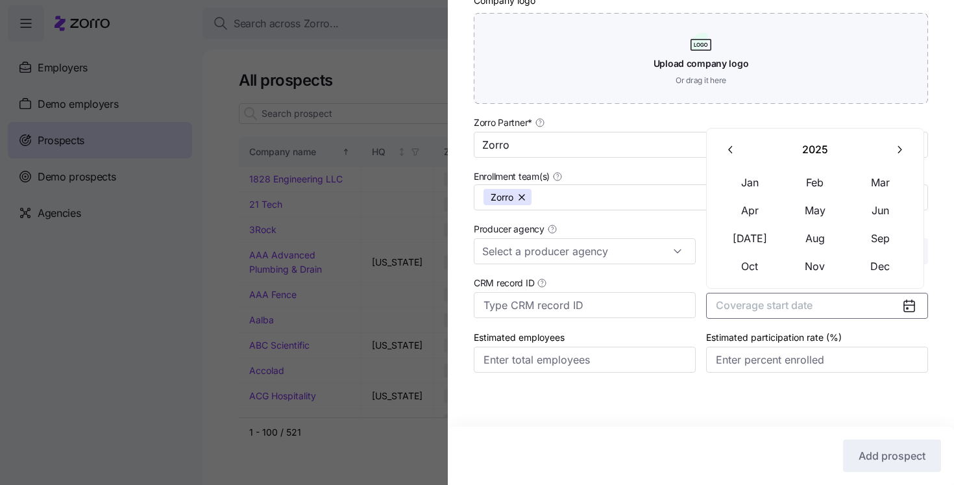
click at [897, 151] on icon "button" at bounding box center [899, 149] width 12 height 12
click at [747, 186] on button "Jan" at bounding box center [750, 182] width 65 height 27
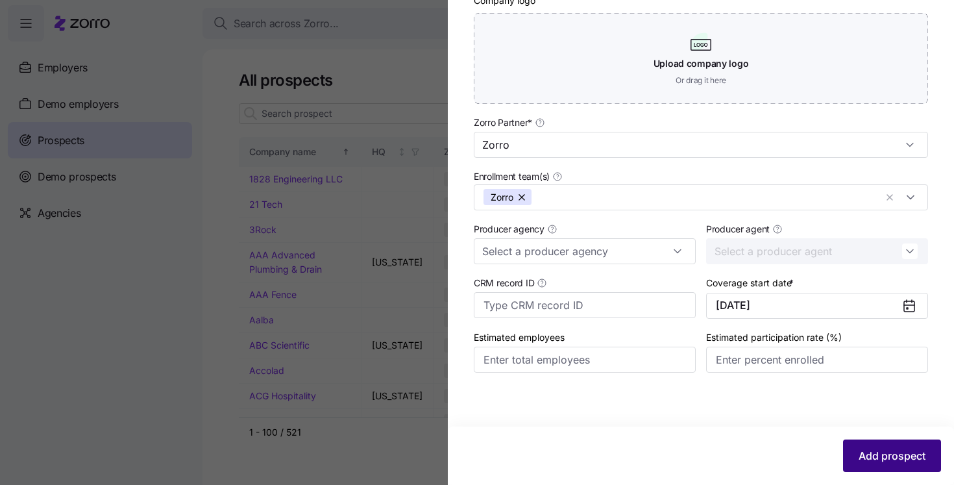
click at [872, 452] on span "Add prospect" at bounding box center [892, 456] width 67 height 16
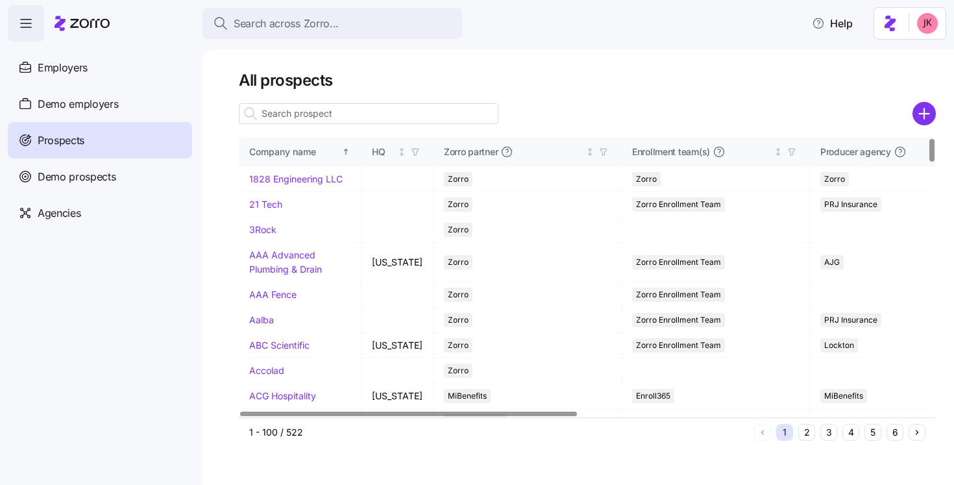
click at [324, 116] on input at bounding box center [369, 113] width 260 height 21
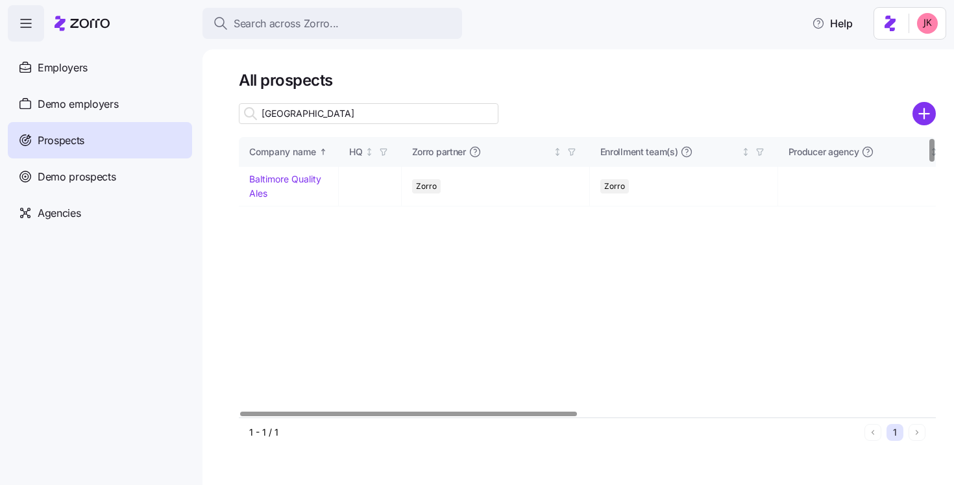
type input "baltimore"
click at [300, 175] on link "Baltimore Quality Ales" at bounding box center [285, 185] width 72 height 25
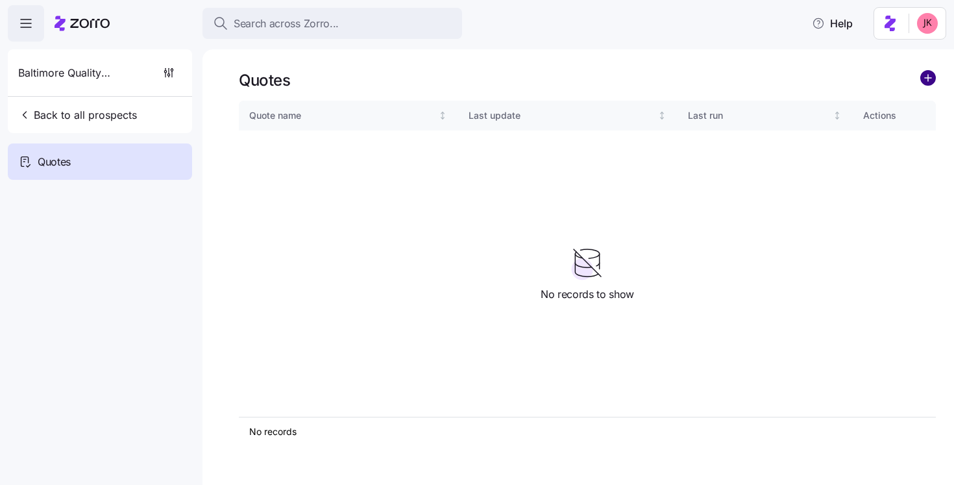
click at [923, 78] on circle "add icon" at bounding box center [928, 78] width 14 height 14
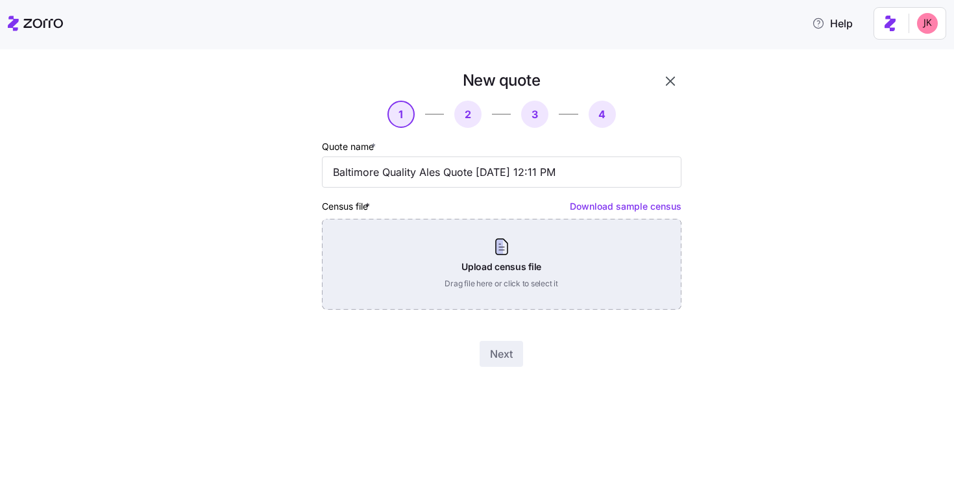
click at [469, 278] on div "Upload census file Drag file here or click to select it" at bounding box center [502, 264] width 360 height 91
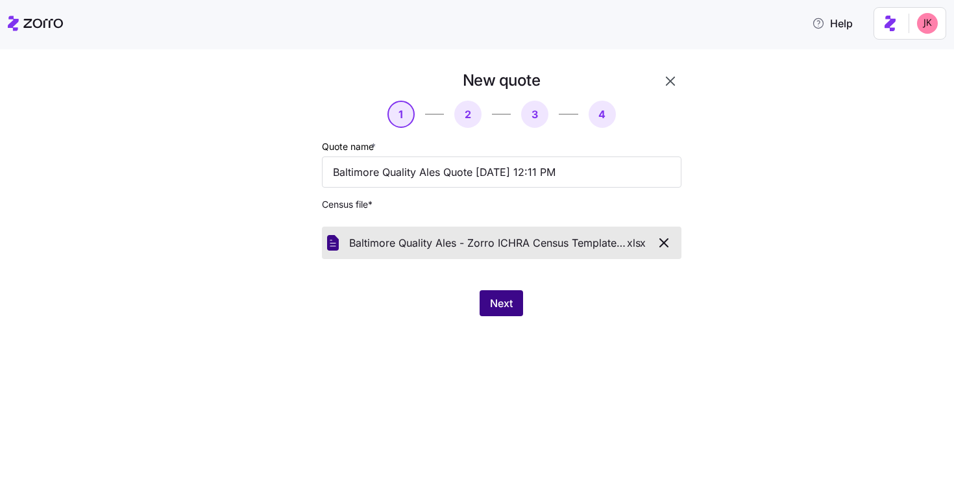
click at [511, 299] on span "Next" at bounding box center [501, 303] width 23 height 16
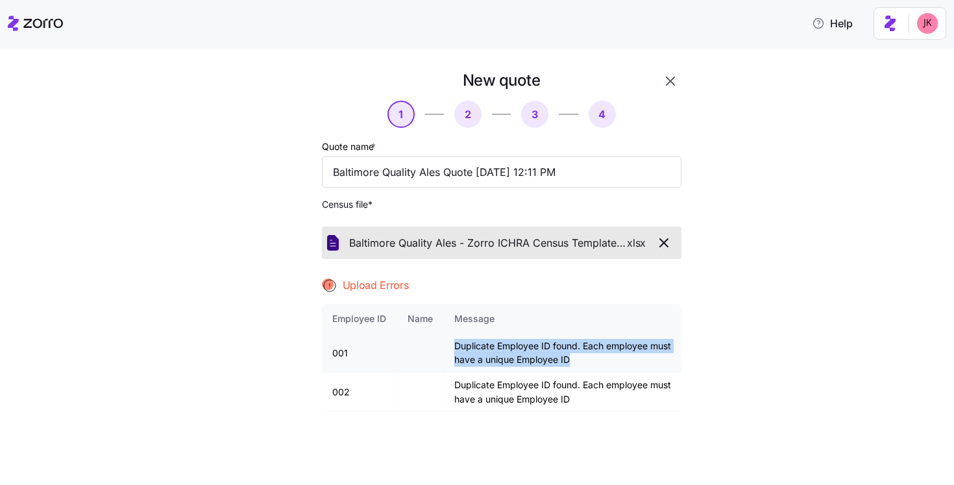
drag, startPoint x: 595, startPoint y: 361, endPoint x: 450, endPoint y: 350, distance: 145.8
click at [450, 350] on td "Duplicate Employee ID found. Each employee must have a unique Employee ID" at bounding box center [563, 353] width 238 height 39
copy td "Duplicate Employee ID found. Each employee must have a unique Employee ID"
click at [661, 243] on icon "button" at bounding box center [664, 243] width 16 height 16
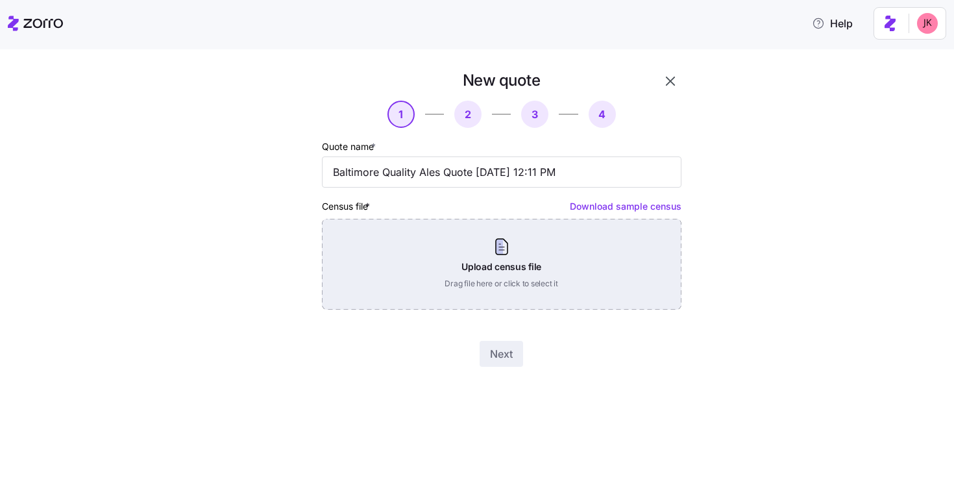
click at [490, 252] on div "Upload census file Drag file here or click to select it" at bounding box center [502, 264] width 360 height 91
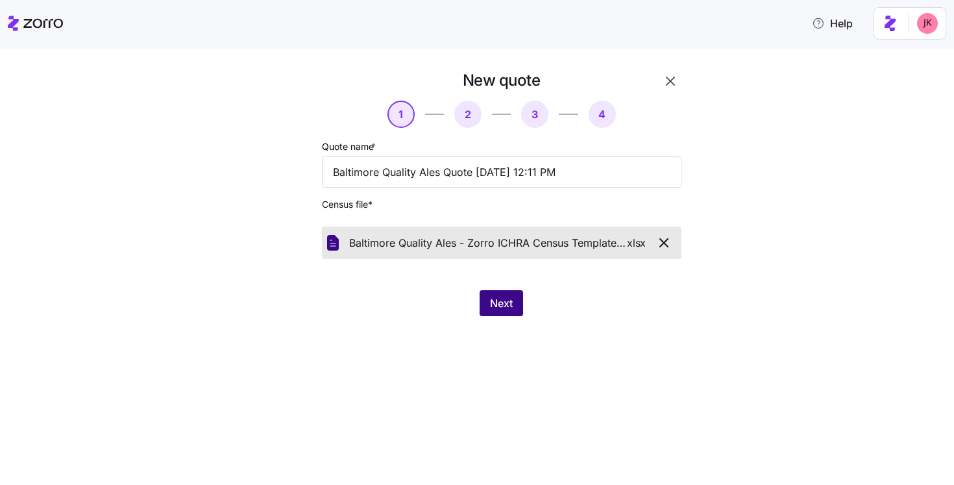
click at [509, 310] on span "Next" at bounding box center [501, 303] width 23 height 16
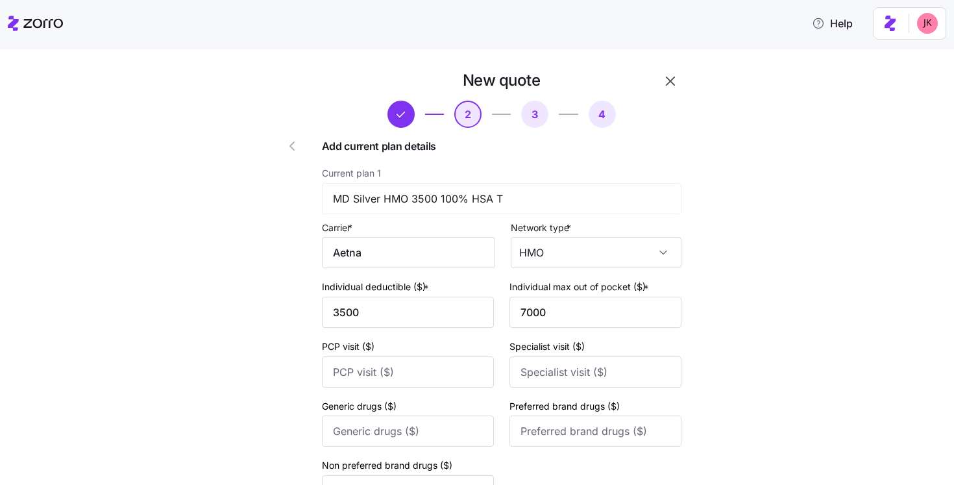
scroll to position [151, 0]
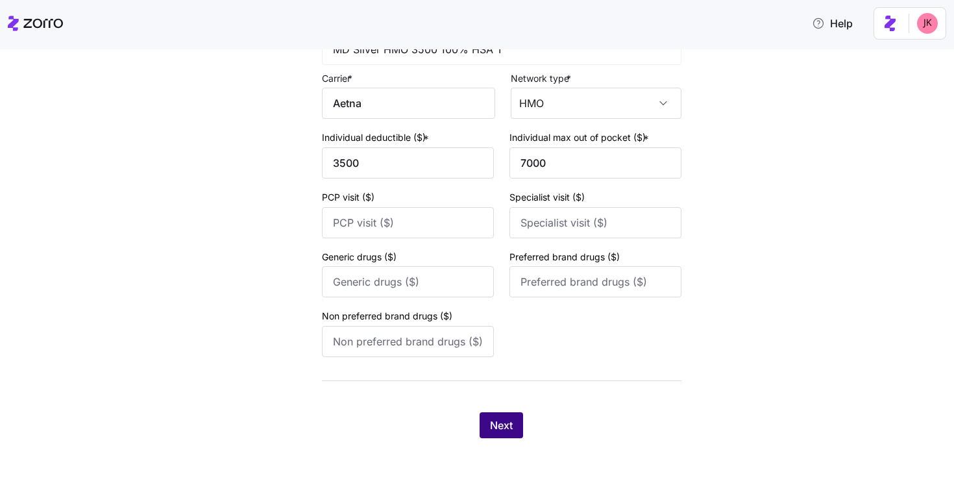
click at [517, 417] on button "Next" at bounding box center [501, 425] width 43 height 26
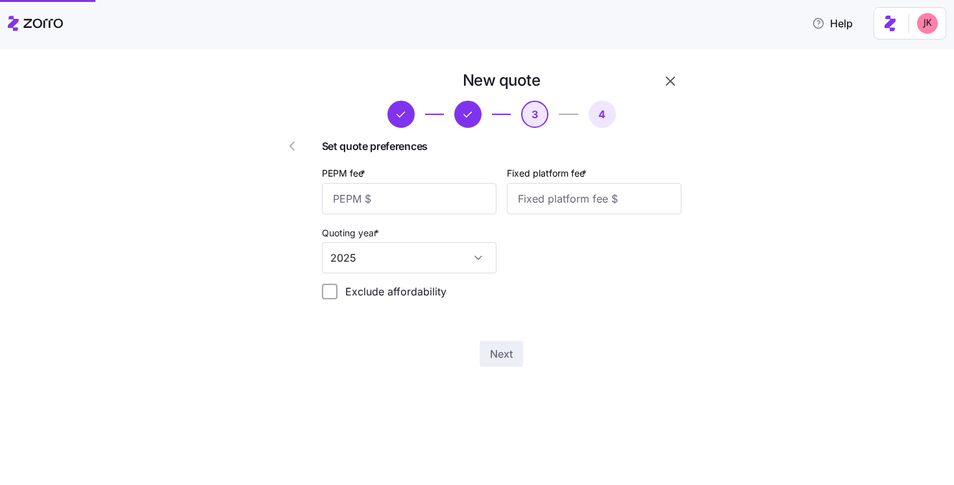
scroll to position [0, 0]
click at [387, 199] on input "PEPM fee *" at bounding box center [409, 198] width 175 height 31
type input "50"
click at [539, 196] on input "Fixed platform fee *" at bounding box center [594, 198] width 175 height 31
type input "100"
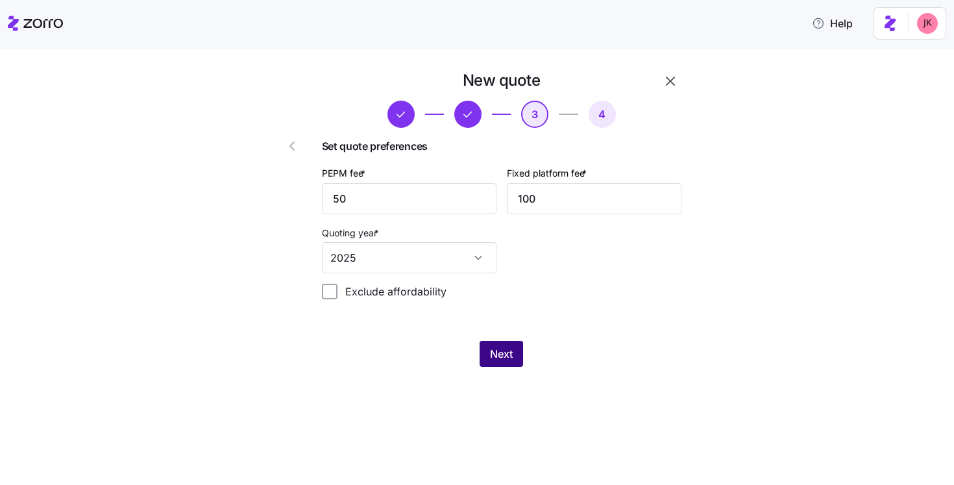
click at [507, 348] on span "Next" at bounding box center [501, 354] width 23 height 16
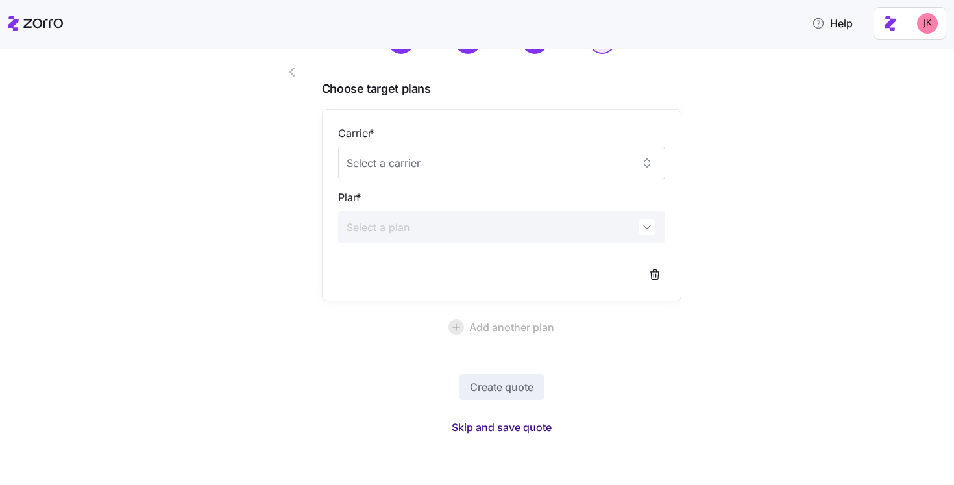
click at [528, 433] on span "Skip and save quote" at bounding box center [502, 427] width 100 height 16
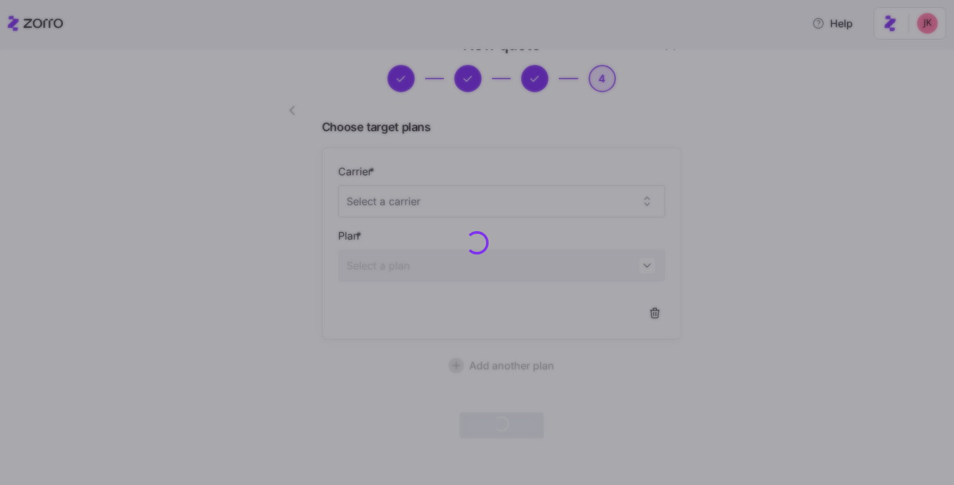
scroll to position [35, 0]
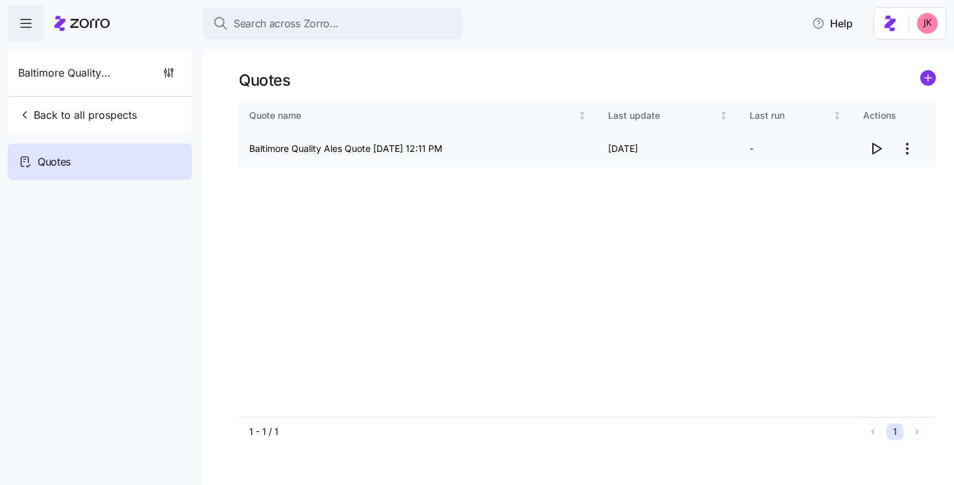
click at [882, 153] on icon "button" at bounding box center [876, 149] width 16 height 16
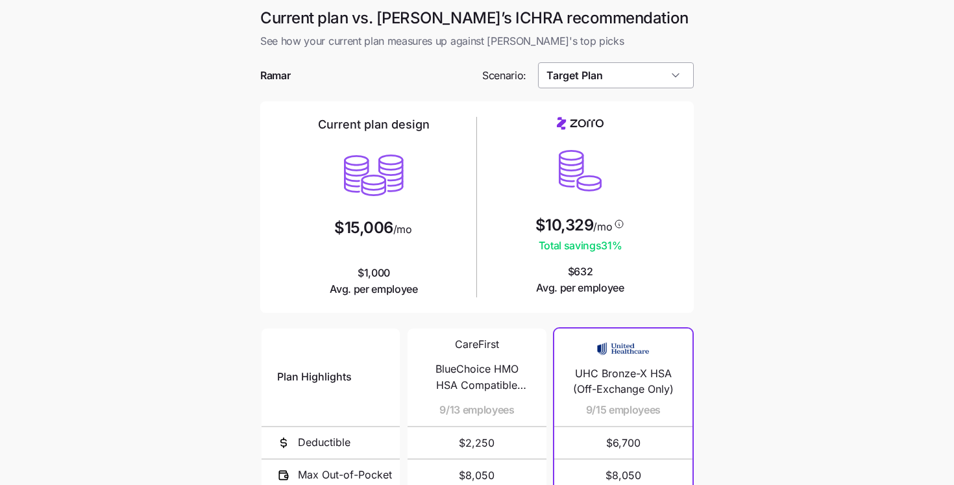
click at [578, 73] on input "Target Plan" at bounding box center [616, 75] width 156 height 26
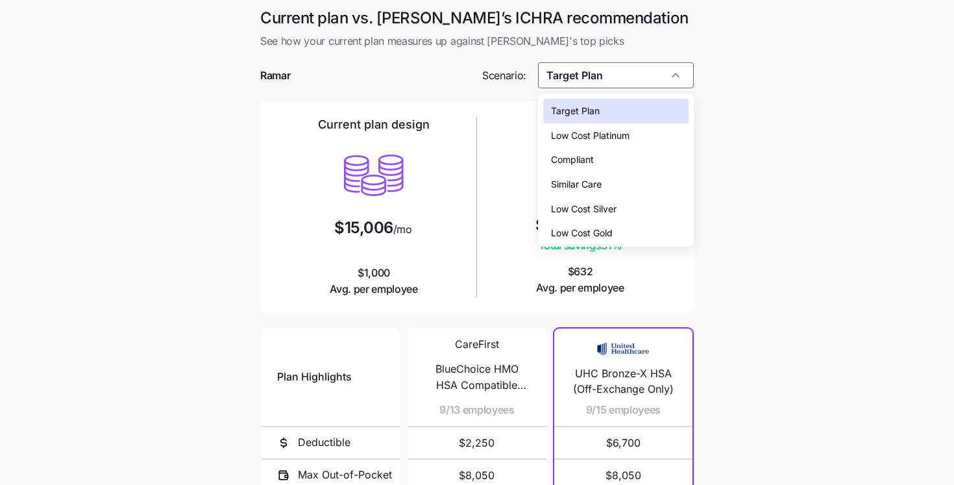
click at [567, 207] on span "Low Cost Silver" at bounding box center [584, 209] width 66 height 14
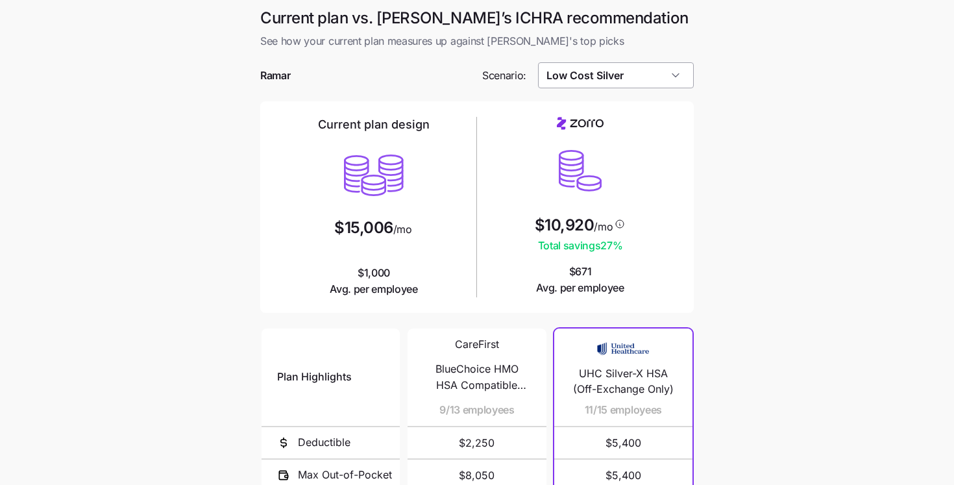
click at [574, 67] on input "Low Cost Silver" at bounding box center [616, 75] width 156 height 26
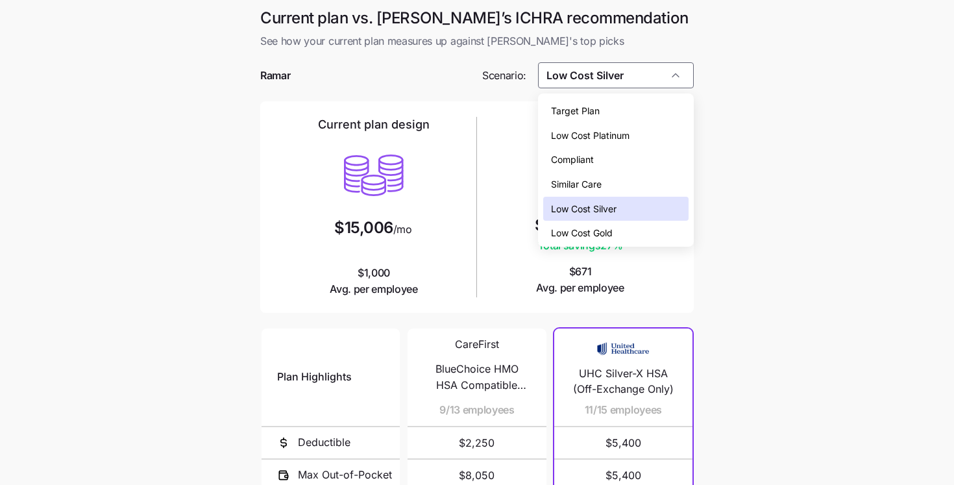
click at [564, 230] on span "Low Cost Gold" at bounding box center [582, 233] width 62 height 14
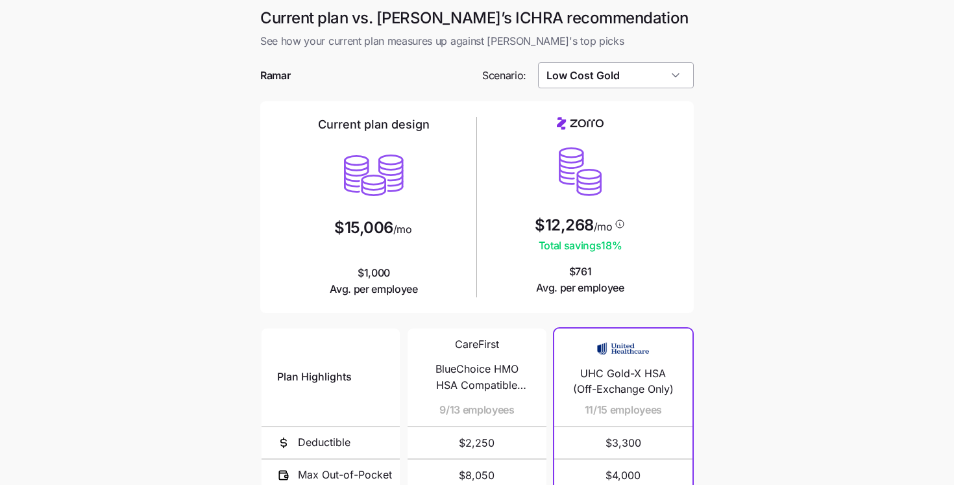
click at [600, 66] on input "Low Cost Gold" at bounding box center [616, 75] width 156 height 26
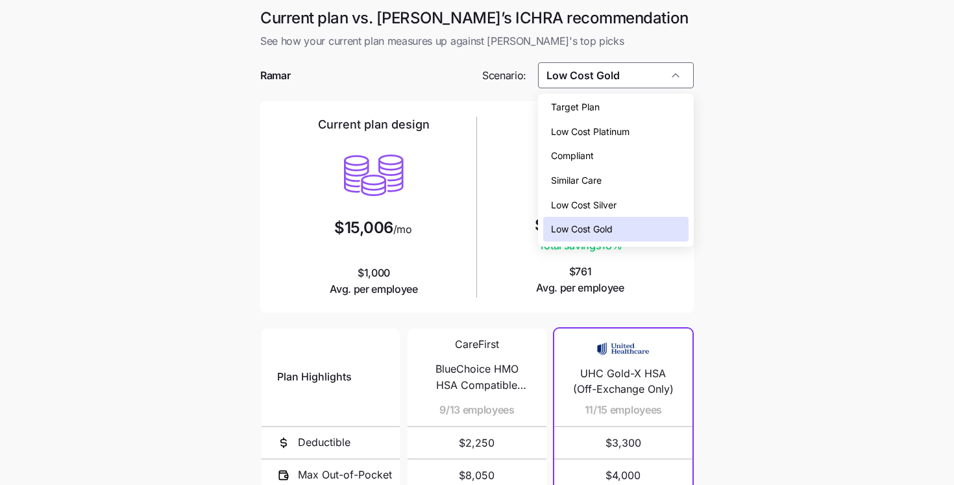
click at [589, 202] on span "Low Cost Silver" at bounding box center [584, 205] width 66 height 14
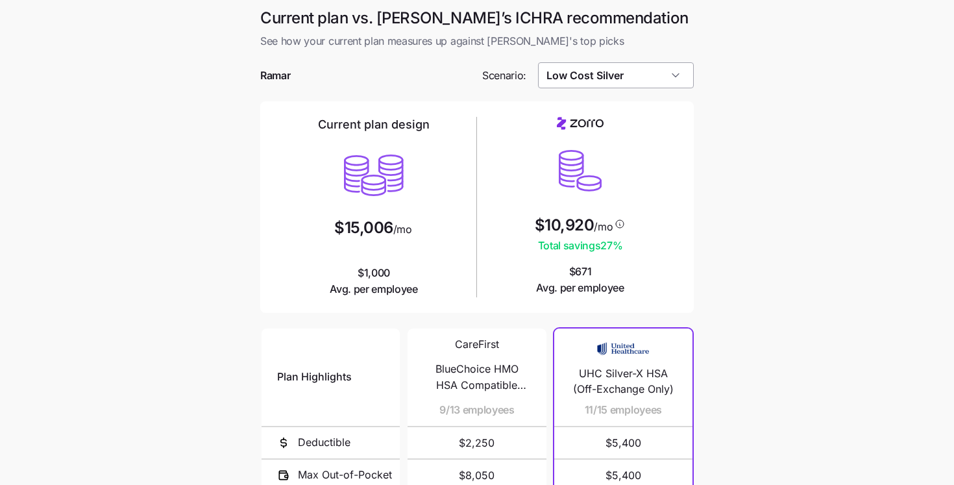
click at [570, 74] on input "Low Cost Silver" at bounding box center [616, 75] width 156 height 26
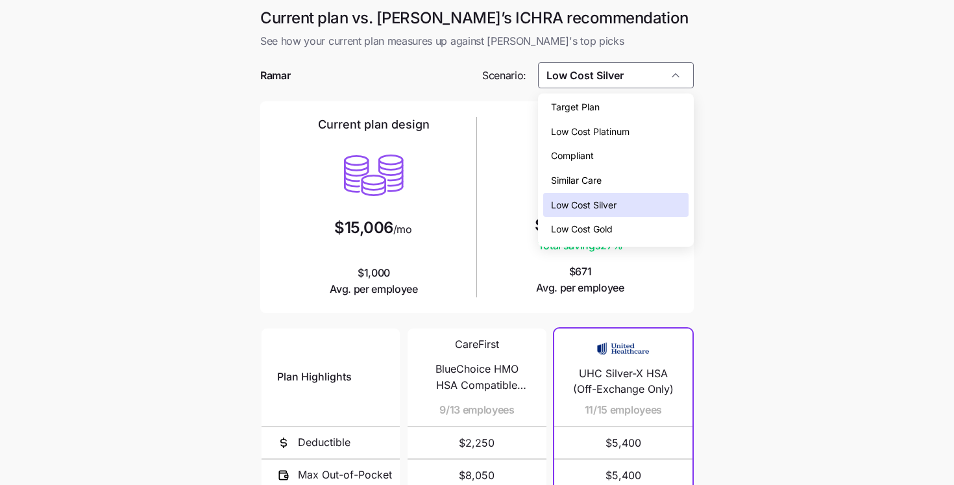
click at [570, 112] on span "Target Plan" at bounding box center [575, 107] width 49 height 14
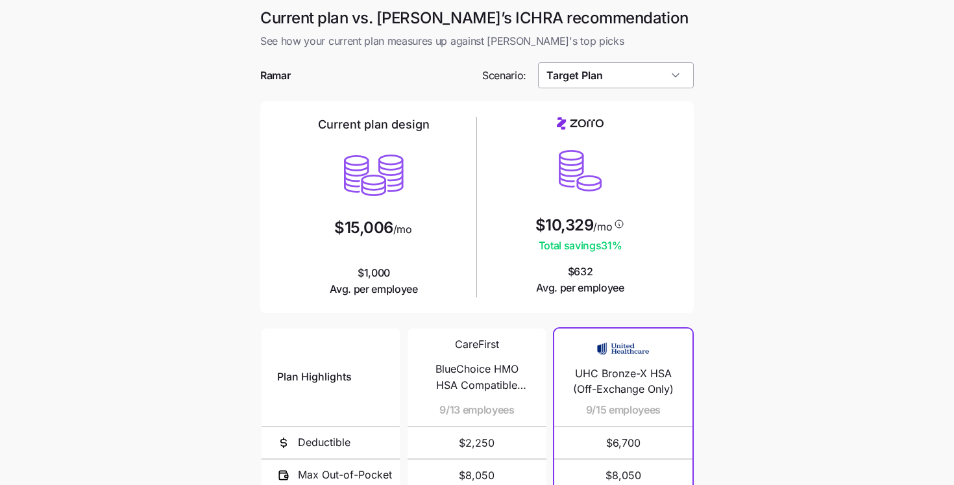
click at [577, 86] on input "Target Plan" at bounding box center [616, 75] width 156 height 26
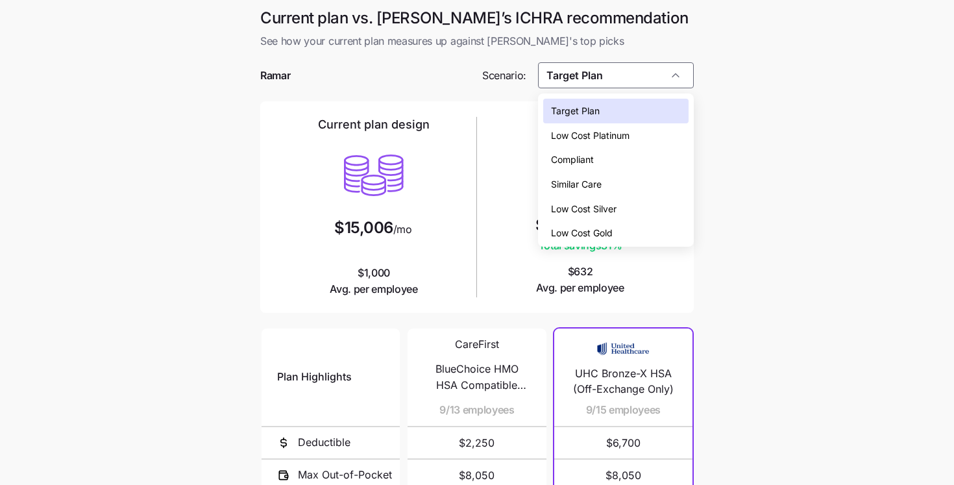
click at [572, 134] on span "Low Cost Platinum" at bounding box center [590, 135] width 79 height 14
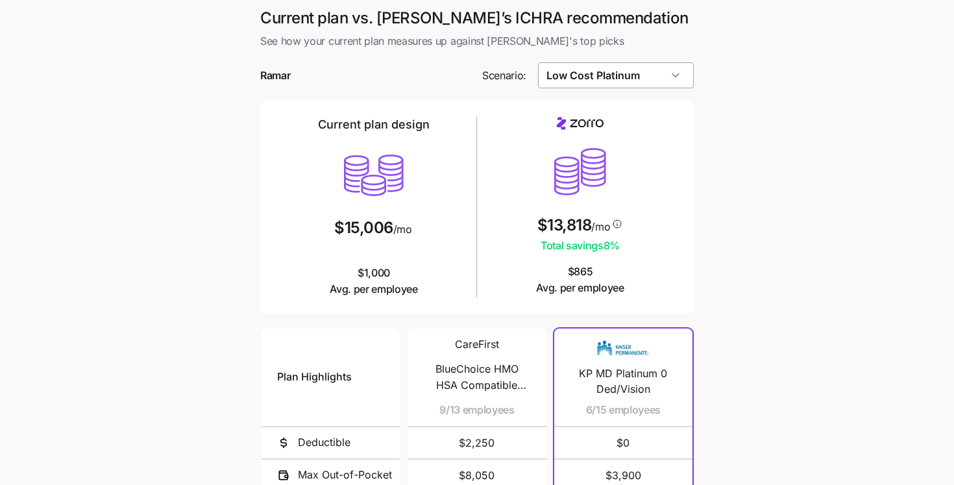
click at [587, 80] on input "Low Cost Platinum" at bounding box center [616, 75] width 156 height 26
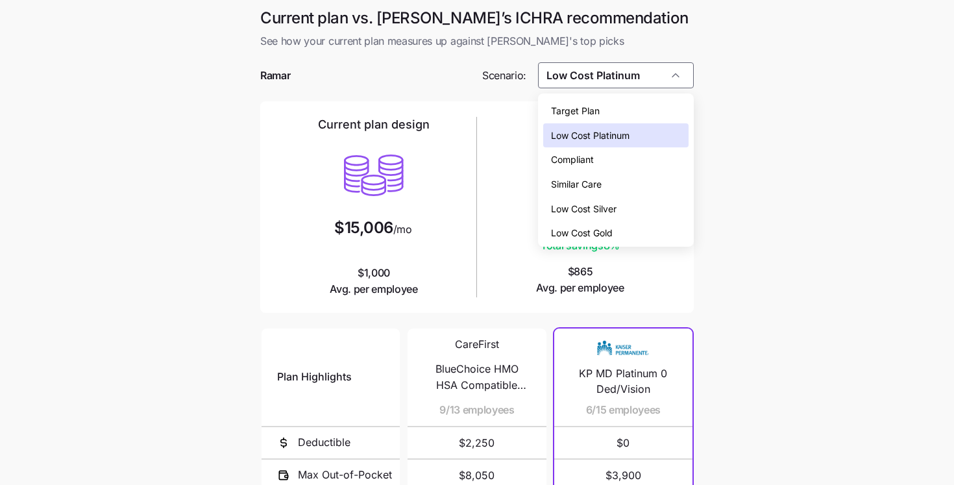
click at [580, 183] on span "Similar Care" at bounding box center [576, 184] width 51 height 14
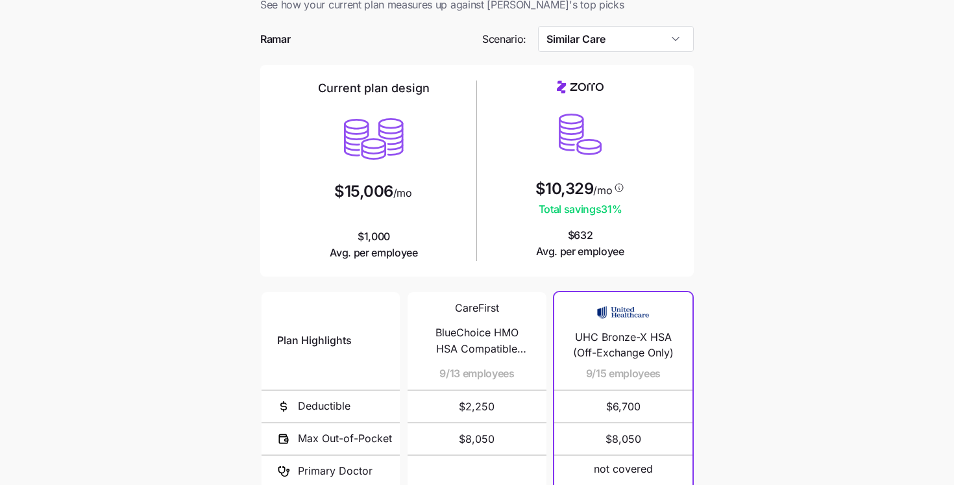
scroll to position [28, 0]
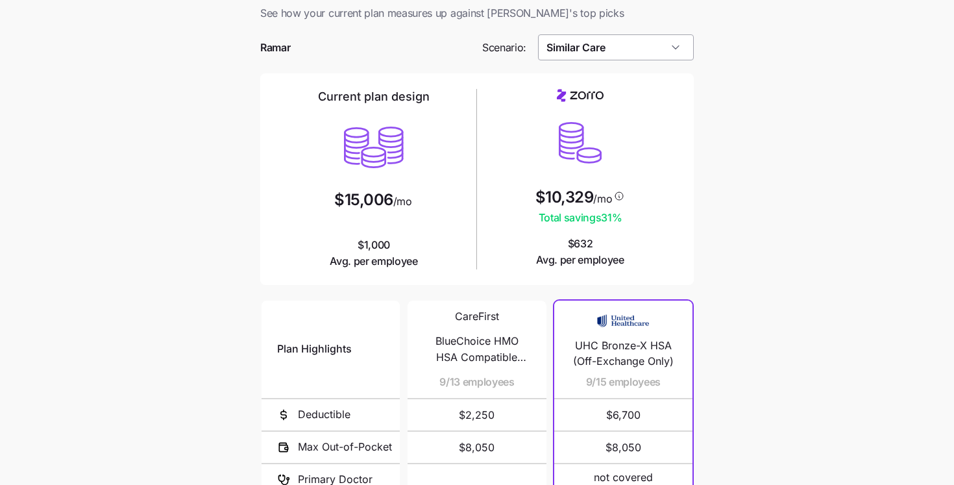
click at [587, 51] on input "Similar Care" at bounding box center [616, 47] width 156 height 26
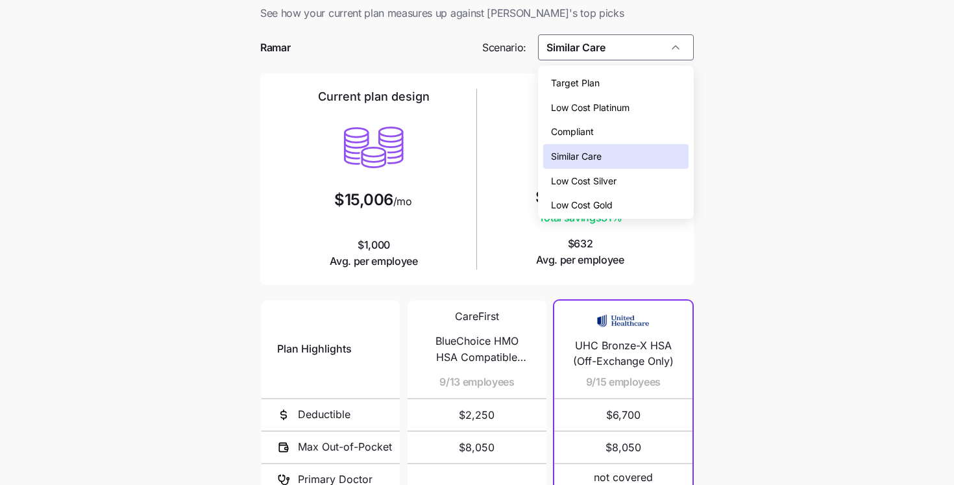
click at [592, 175] on span "Low Cost Silver" at bounding box center [584, 181] width 66 height 14
type input "Low Cost Silver"
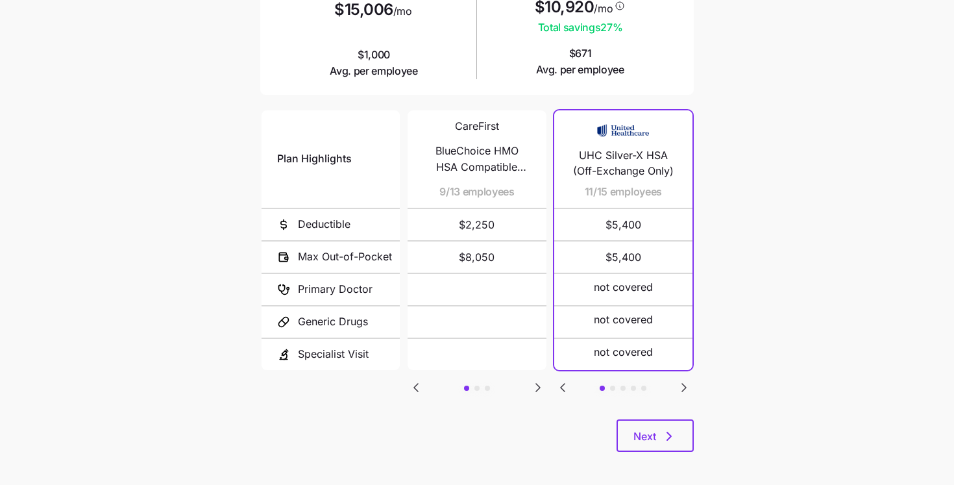
scroll to position [223, 0]
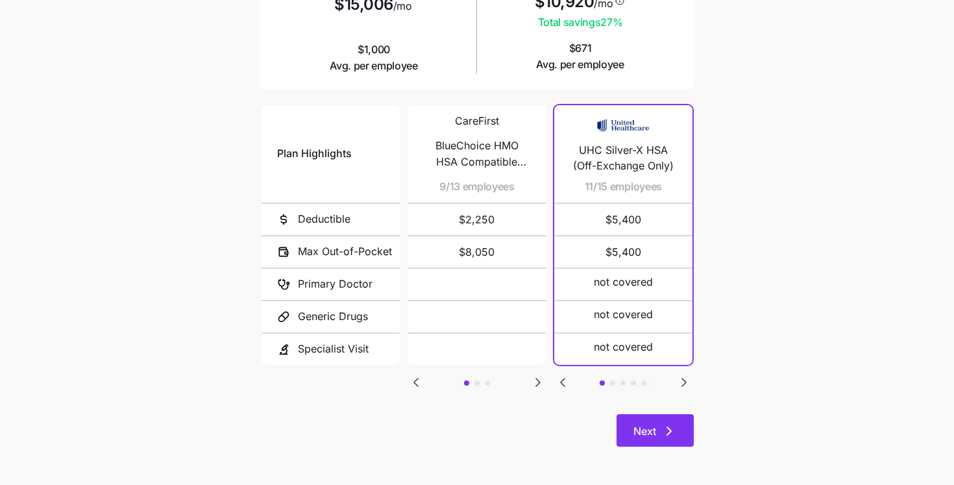
click at [665, 426] on icon "button" at bounding box center [669, 431] width 16 height 16
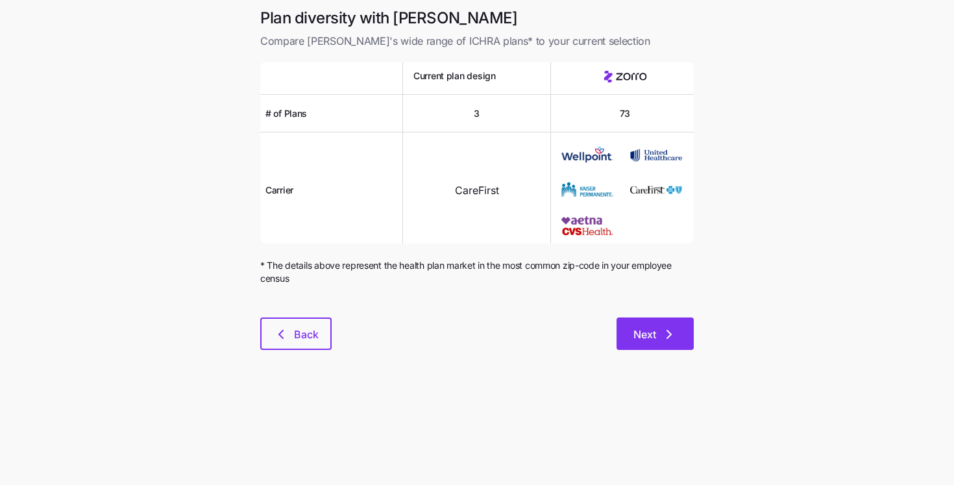
click at [642, 330] on span "Next" at bounding box center [644, 334] width 23 height 16
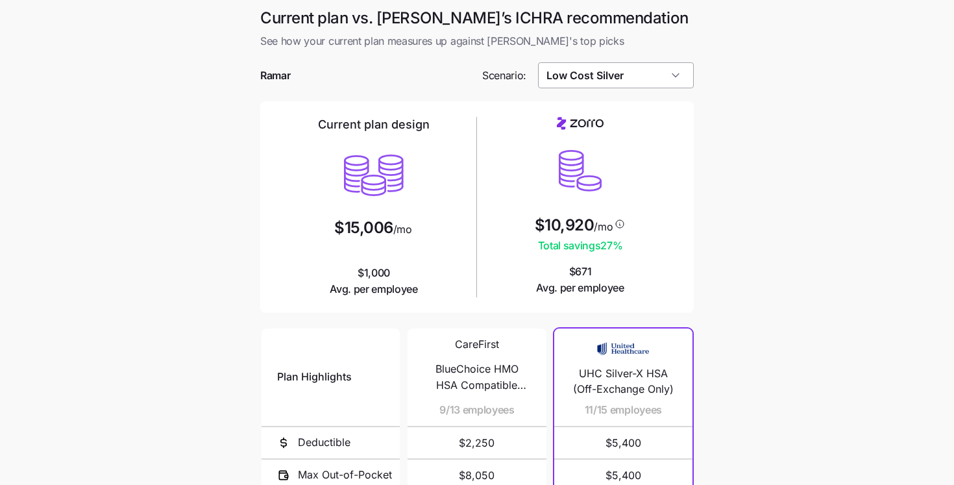
click at [594, 84] on input "Low Cost Silver" at bounding box center [616, 75] width 156 height 26
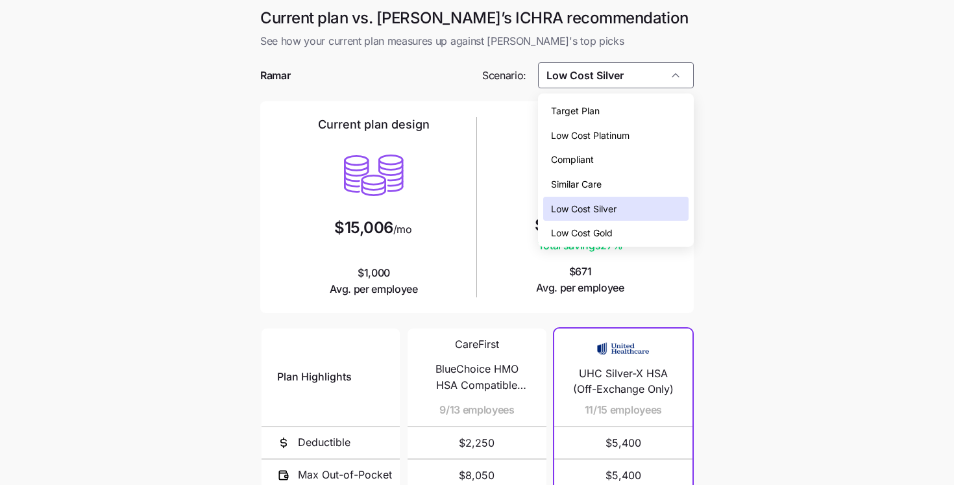
click at [576, 184] on span "Similar Care" at bounding box center [576, 184] width 51 height 14
type input "Similar Care"
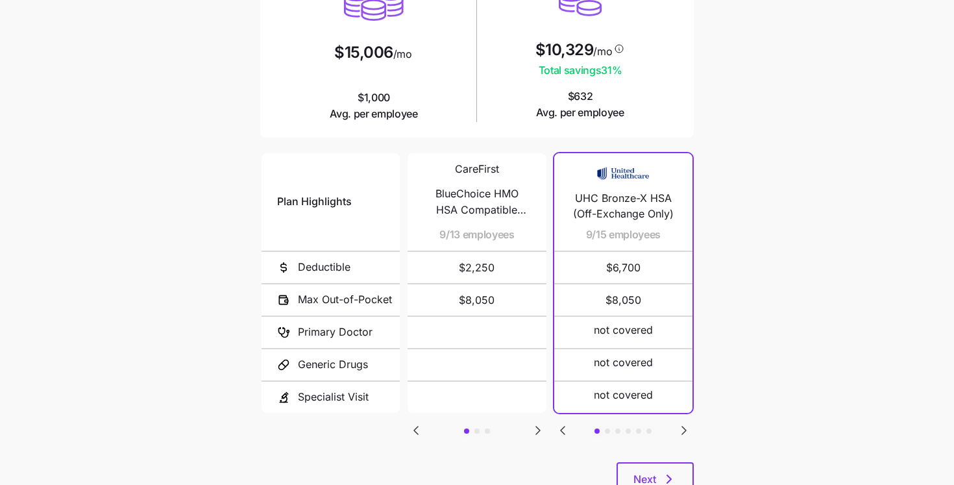
scroll to position [223, 0]
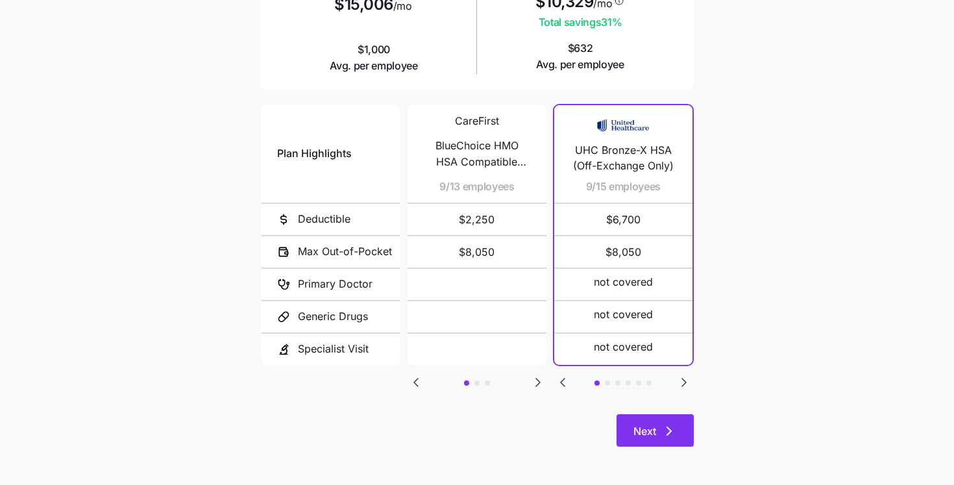
click at [653, 426] on span "Next" at bounding box center [644, 431] width 23 height 16
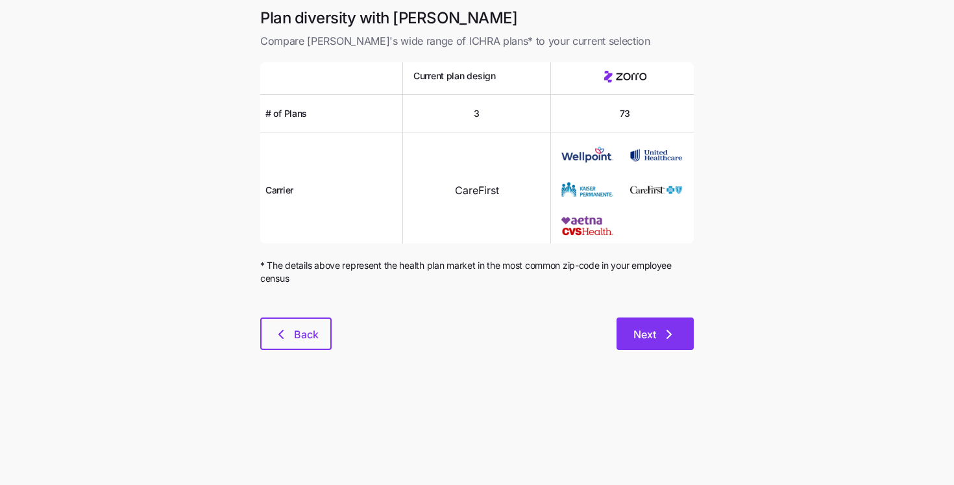
click at [652, 334] on span "Next" at bounding box center [644, 334] width 23 height 16
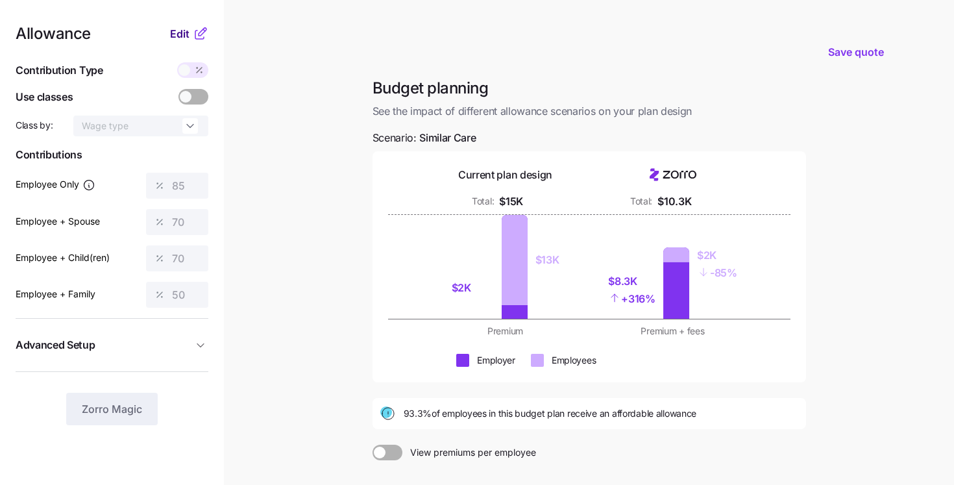
click at [184, 34] on span "Edit" at bounding box center [179, 34] width 19 height 16
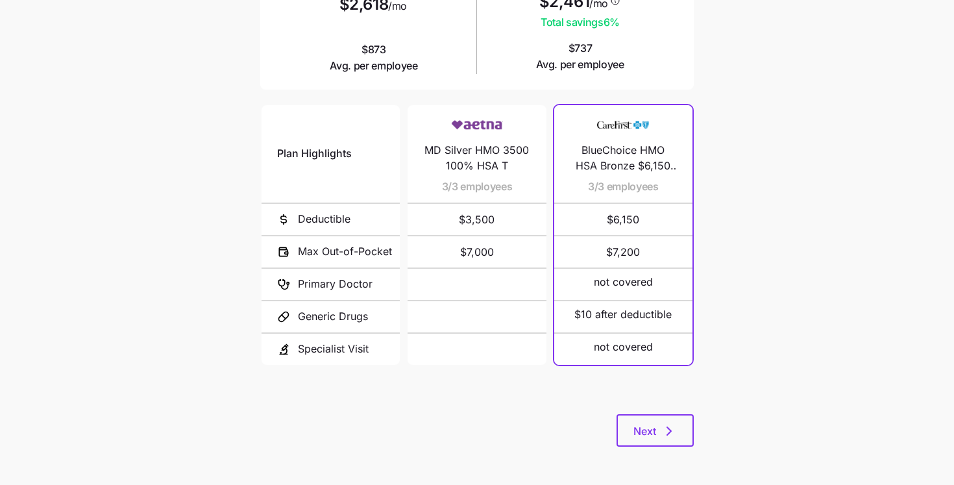
scroll to position [27, 0]
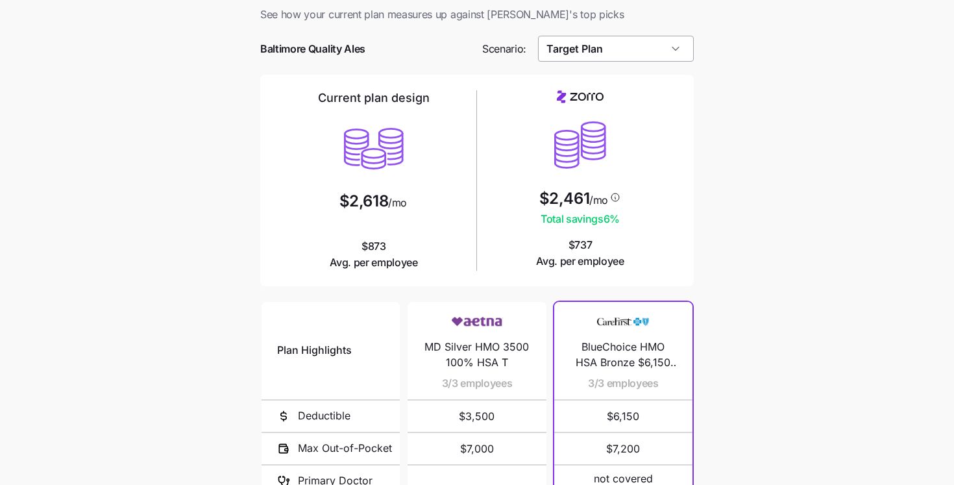
click at [591, 36] on input "Target Plan" at bounding box center [616, 49] width 156 height 26
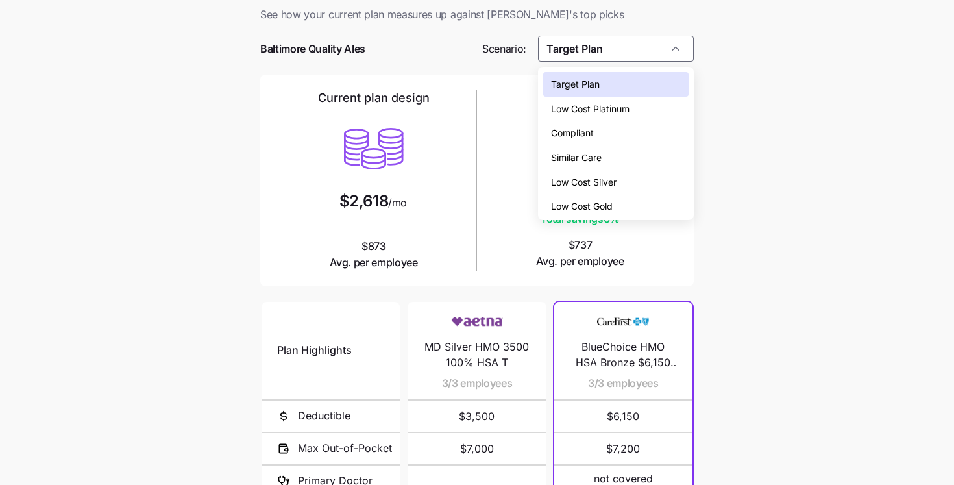
click at [586, 185] on span "Low Cost Silver" at bounding box center [584, 182] width 66 height 14
type input "Low Cost Silver"
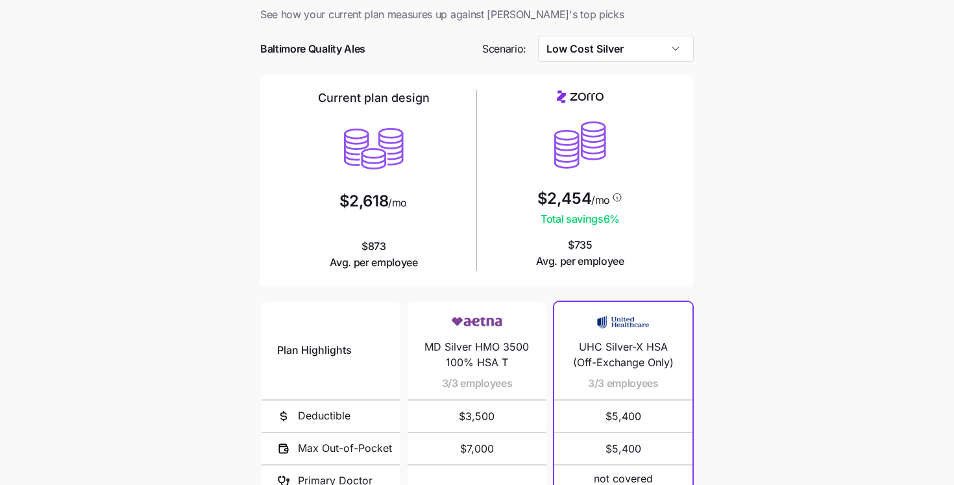
scroll to position [190, 0]
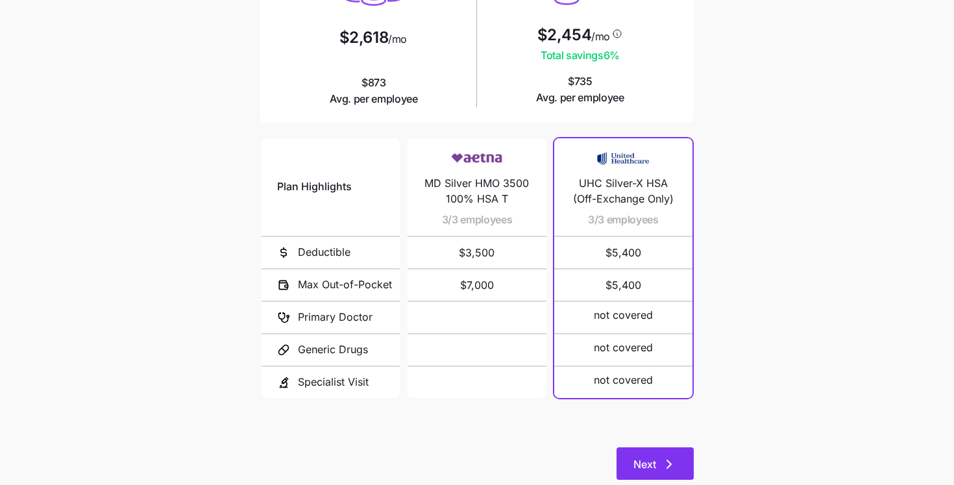
click at [676, 461] on icon "button" at bounding box center [669, 464] width 16 height 16
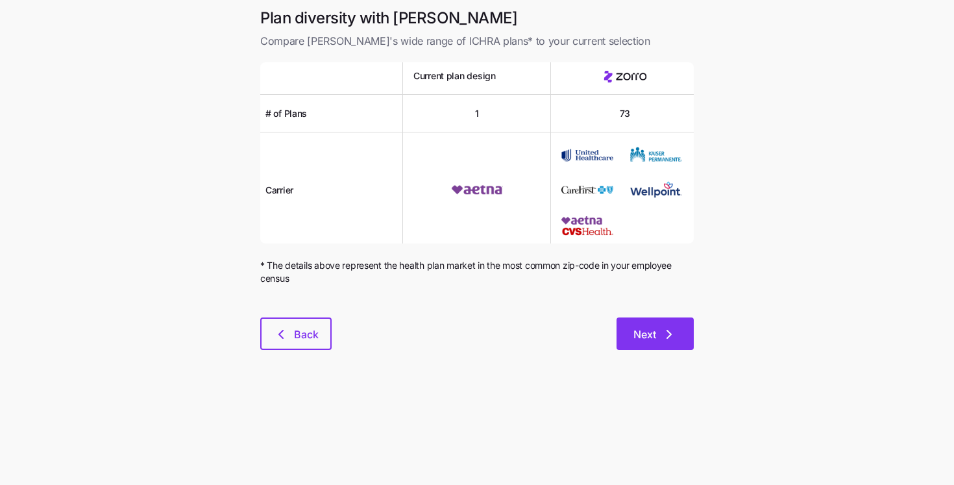
click at [672, 319] on button "Next" at bounding box center [654, 333] width 77 height 32
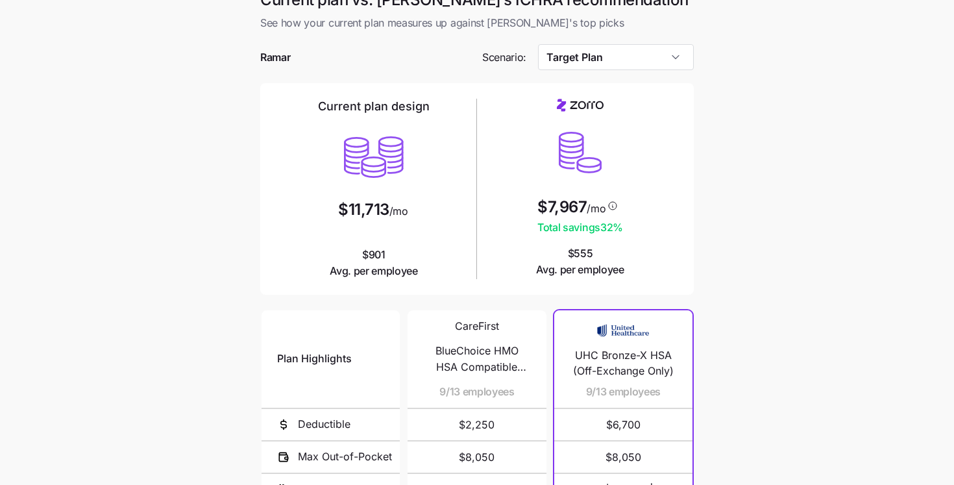
scroll to position [206, 0]
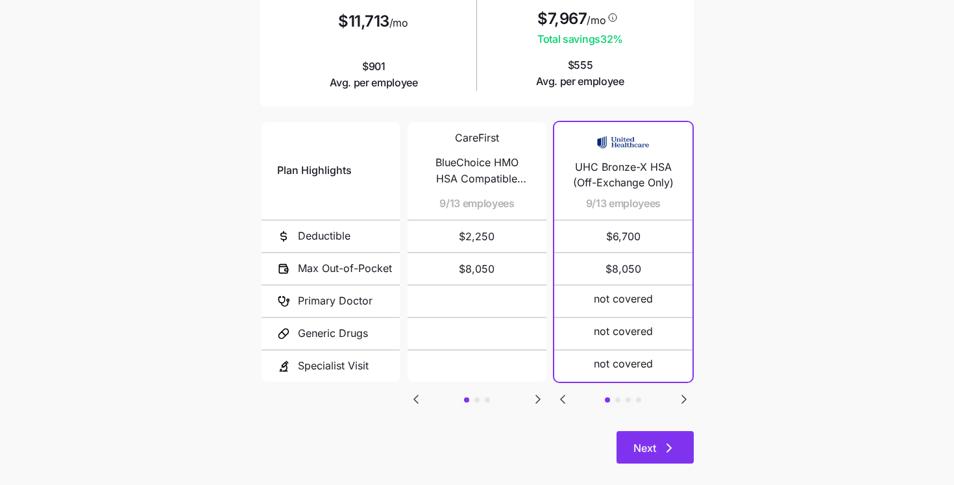
click at [645, 431] on button "Next" at bounding box center [654, 447] width 77 height 32
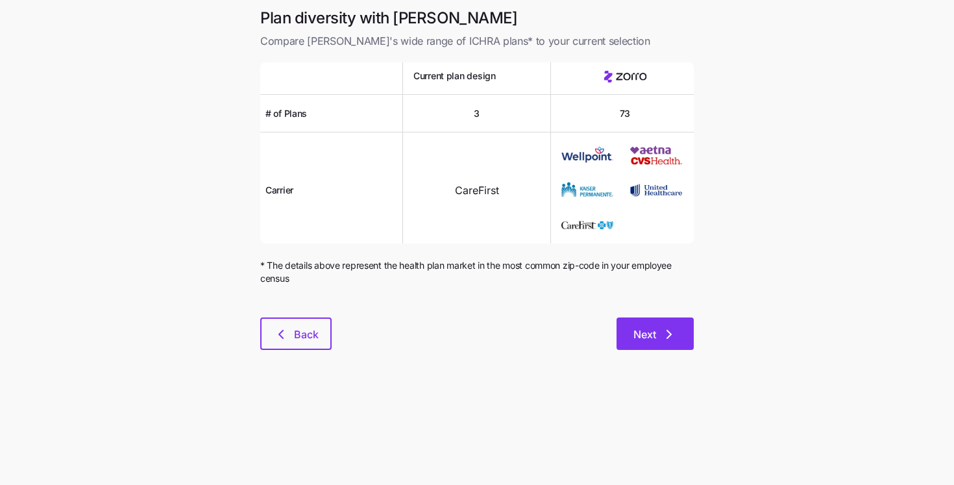
click at [652, 326] on span "Next" at bounding box center [644, 334] width 23 height 16
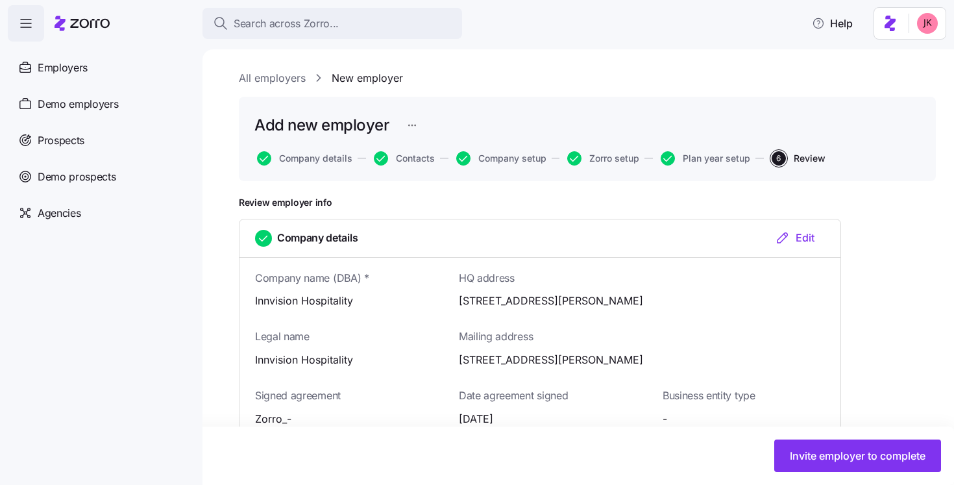
scroll to position [969, 0]
